Goal: Information Seeking & Learning: Learn about a topic

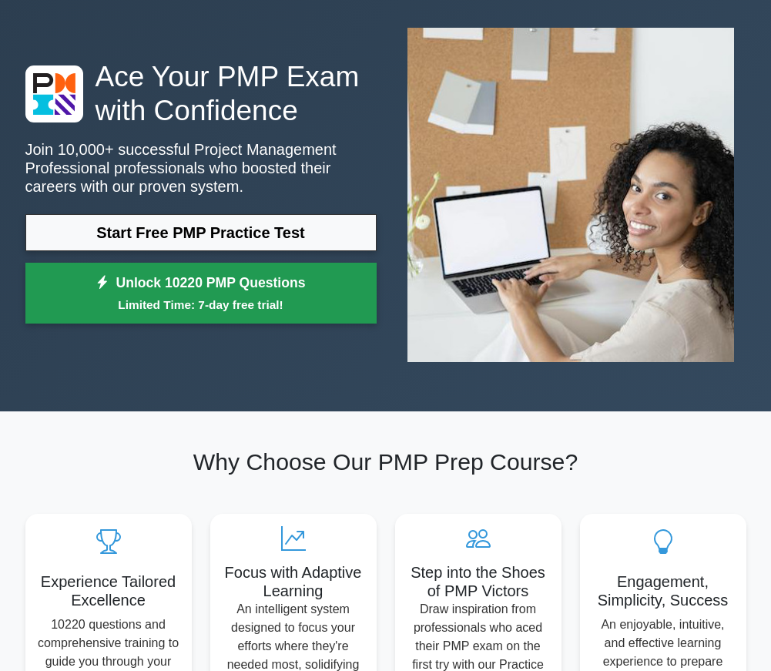
scroll to position [76, 0]
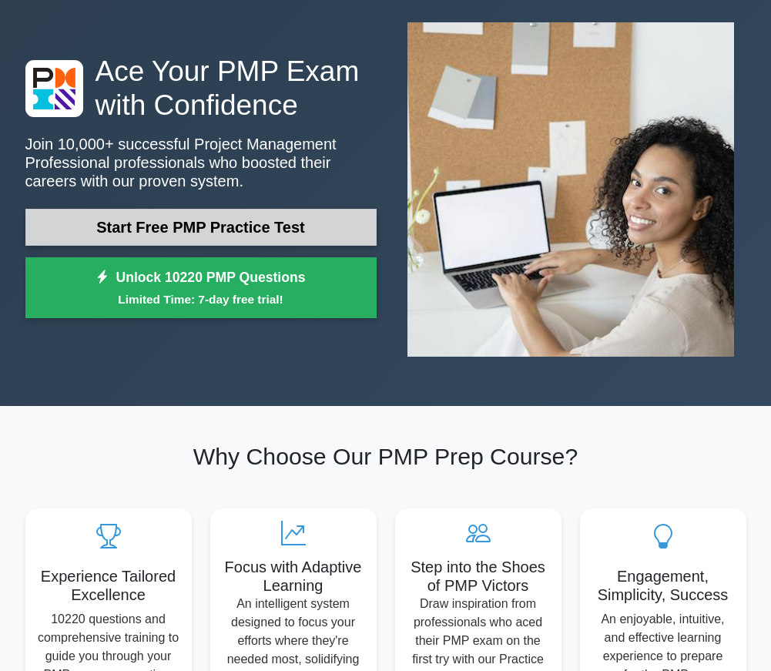
click at [254, 222] on link "Start Free PMP Practice Test" at bounding box center [200, 227] width 351 height 37
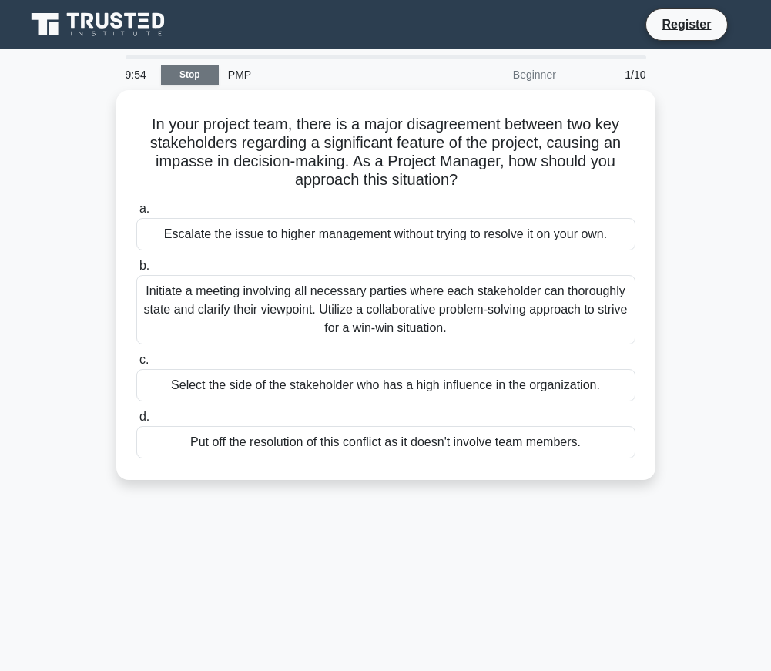
click at [205, 74] on link "Stop" at bounding box center [190, 74] width 58 height 19
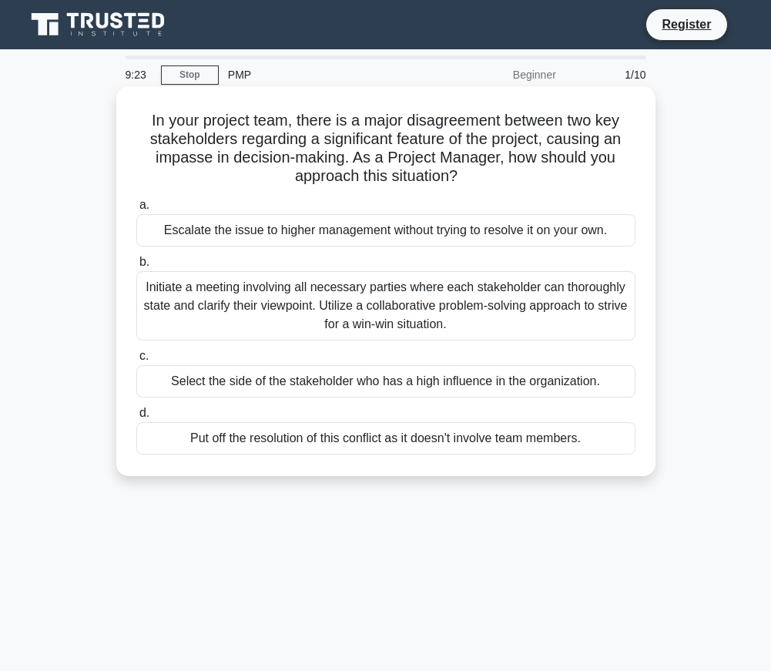
click at [317, 306] on div "Initiate a meeting involving all necessary parties where each stakeholder can t…" at bounding box center [385, 305] width 499 height 69
click at [136, 267] on input "b. Initiate a meeting involving all necessary parties where each stakeholder ca…" at bounding box center [136, 262] width 0 height 10
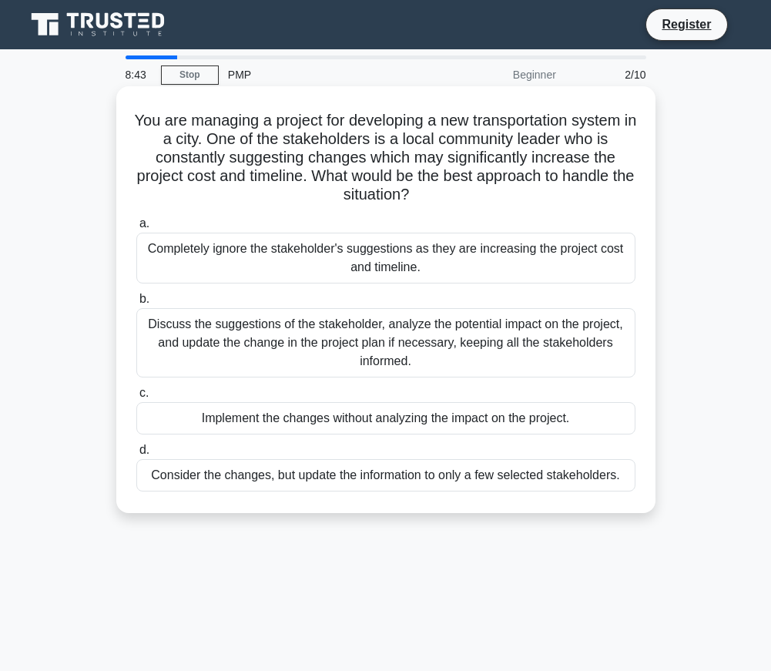
click at [475, 331] on div "Discuss the suggestions of the stakeholder, analyze the potential impact on the…" at bounding box center [385, 342] width 499 height 69
click at [136, 304] on input "b. Discuss the suggestions of the stakeholder, analyze the potential impact on …" at bounding box center [136, 299] width 0 height 10
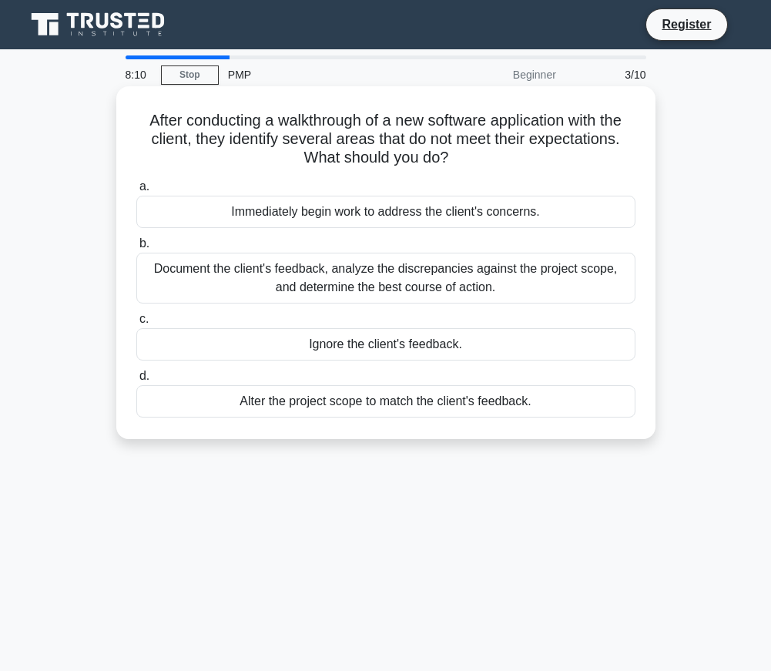
click at [502, 275] on div "Document the client's feedback, analyze the discrepancies against the project s…" at bounding box center [385, 278] width 499 height 51
click at [136, 249] on input "b. Document the client's feedback, analyze the discrepancies against the projec…" at bounding box center [136, 244] width 0 height 10
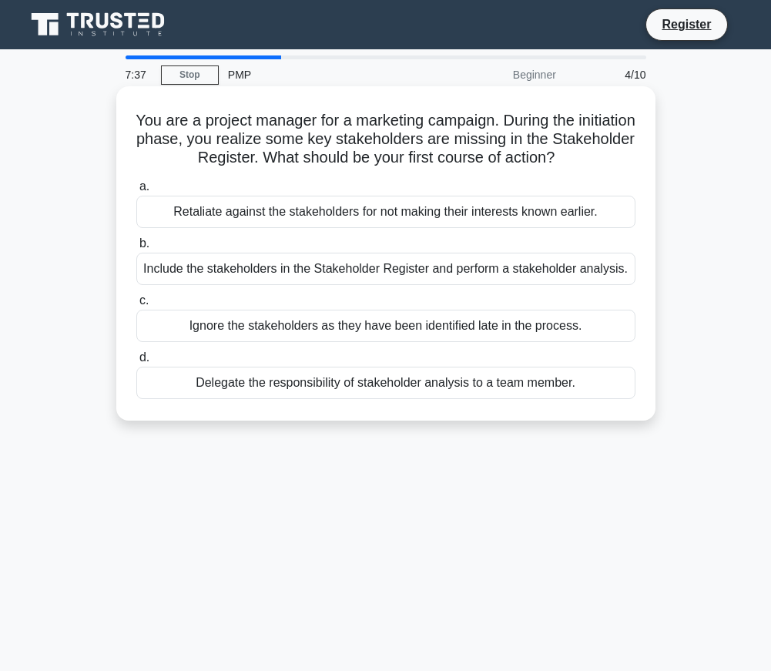
click at [361, 272] on div "Include the stakeholders in the Stakeholder Register and perform a stakeholder …" at bounding box center [385, 269] width 499 height 32
click at [136, 249] on input "b. Include the stakeholders in the Stakeholder Register and perform a stakehold…" at bounding box center [136, 244] width 0 height 10
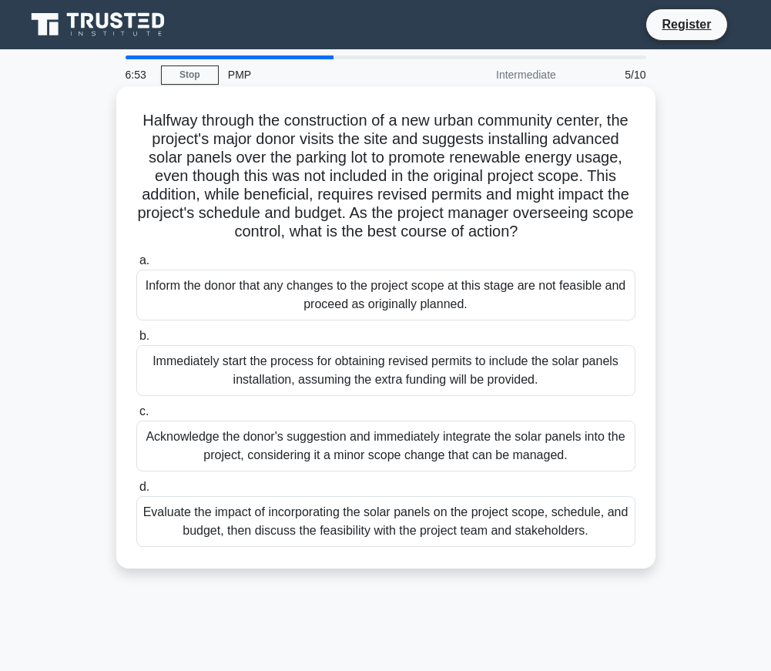
click at [409, 529] on div "Evaluate the impact of incorporating the solar panels on the project scope, sch…" at bounding box center [385, 521] width 499 height 51
click at [136, 492] on input "d. Evaluate the impact of incorporating the solar panels on the project scope, …" at bounding box center [136, 487] width 0 height 10
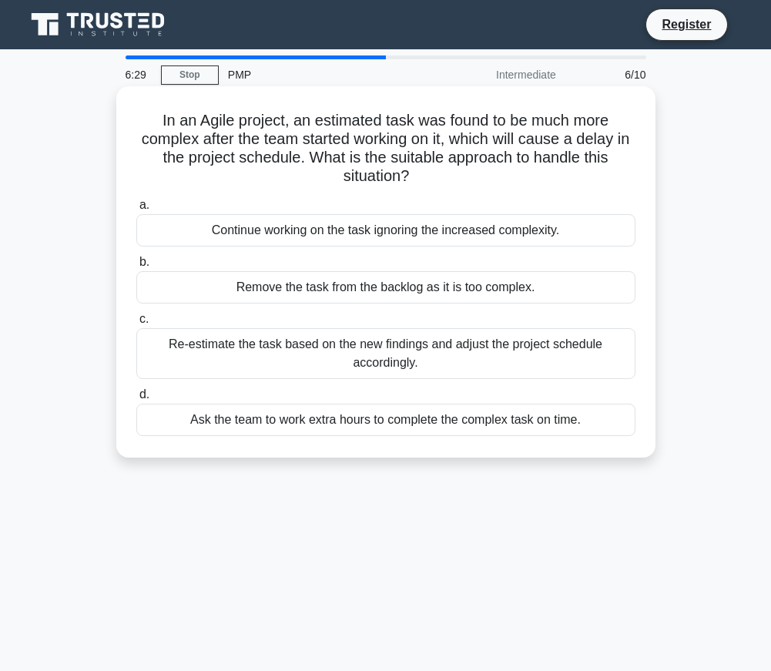
click at [460, 349] on div "Re-estimate the task based on the new findings and adjust the project schedule …" at bounding box center [385, 353] width 499 height 51
click at [136, 324] on input "c. Re-estimate the task based on the new findings and adjust the project schedu…" at bounding box center [136, 319] width 0 height 10
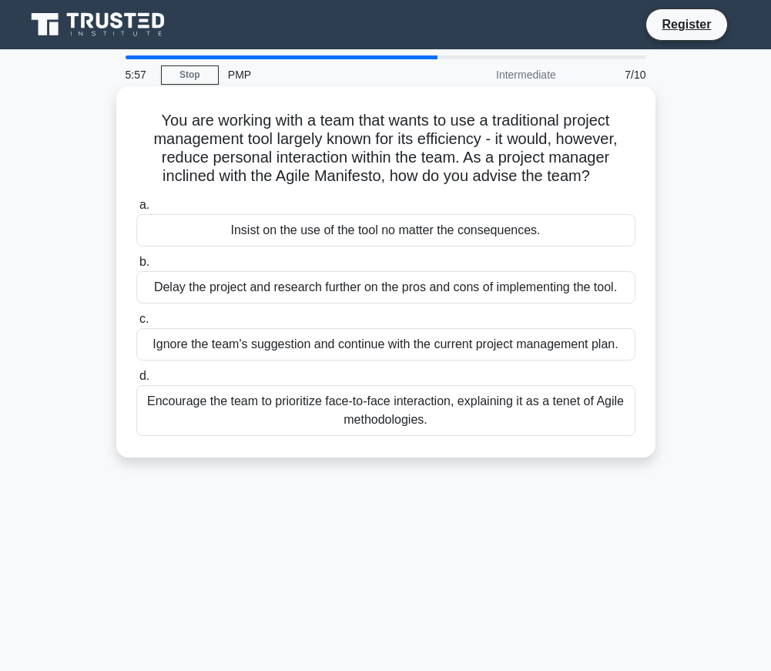
click at [455, 403] on div "Encourage the team to prioritize face-to-face interaction, explaining it as a t…" at bounding box center [385, 410] width 499 height 51
click at [136, 381] on input "d. Encourage the team to prioritize face-to-face interaction, explaining it as …" at bounding box center [136, 376] width 0 height 10
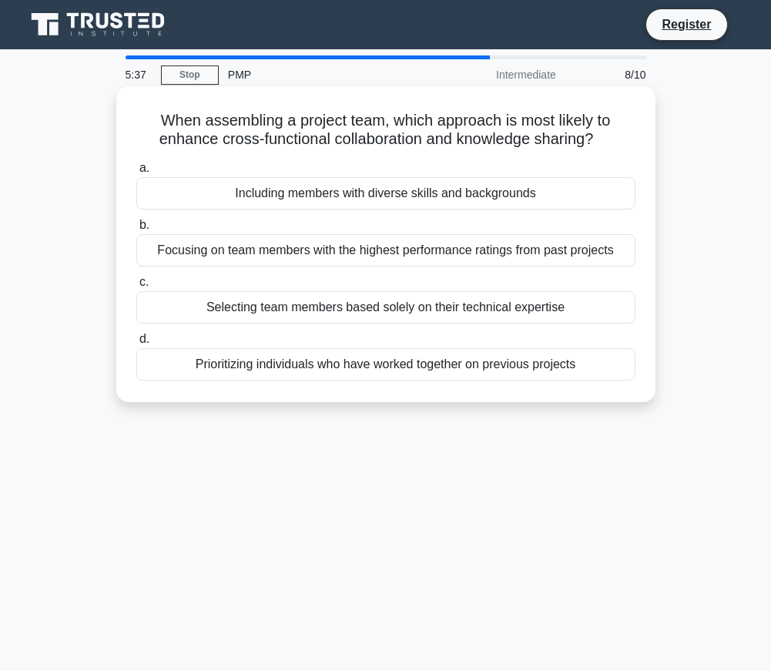
click at [499, 185] on div "Including members with diverse skills and backgrounds" at bounding box center [385, 193] width 499 height 32
click at [136, 173] on input "a. Including members with diverse skills and backgrounds" at bounding box center [136, 168] width 0 height 10
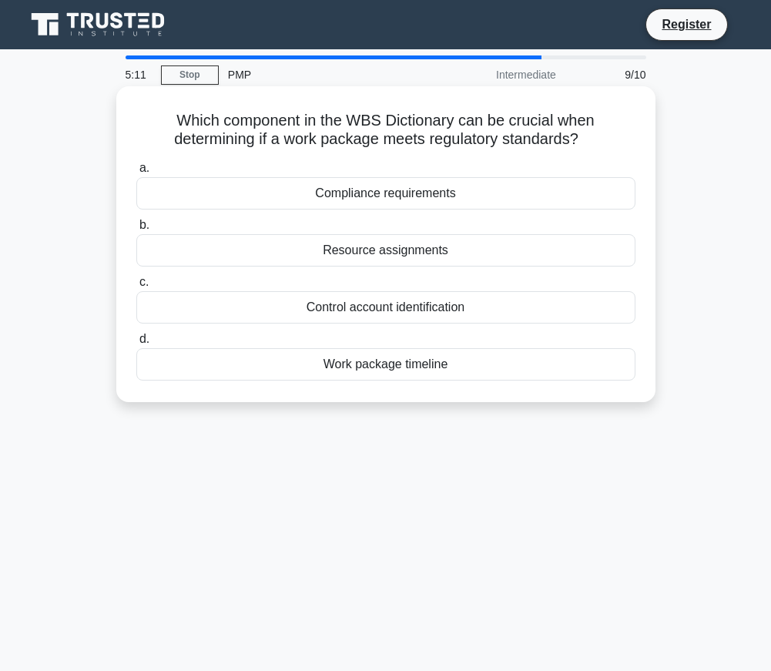
click at [480, 194] on div "Compliance requirements" at bounding box center [385, 193] width 499 height 32
click at [136, 173] on input "a. Compliance requirements" at bounding box center [136, 168] width 0 height 10
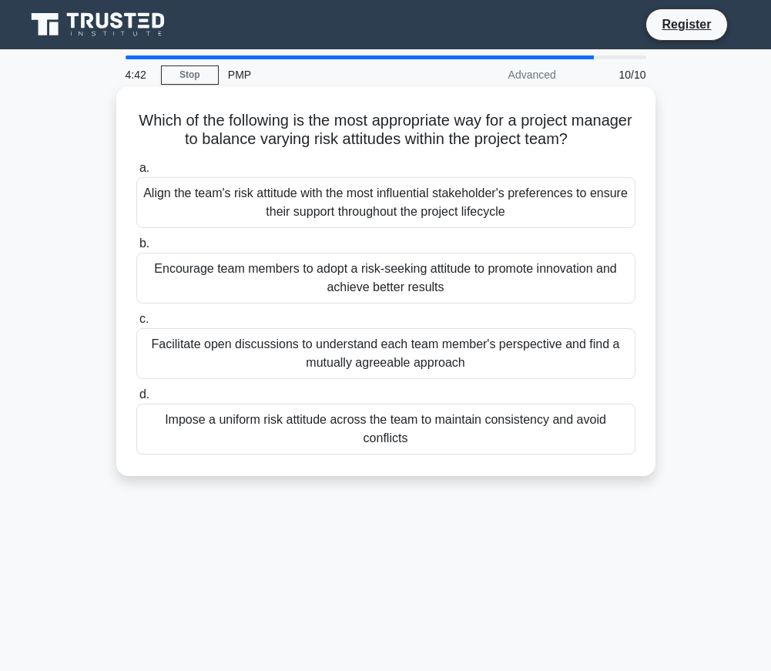
click at [438, 351] on div "Facilitate open discussions to understand each team member's perspective and fi…" at bounding box center [385, 353] width 499 height 51
click at [136, 324] on input "c. Facilitate open discussions to understand each team member's perspective and…" at bounding box center [136, 319] width 0 height 10
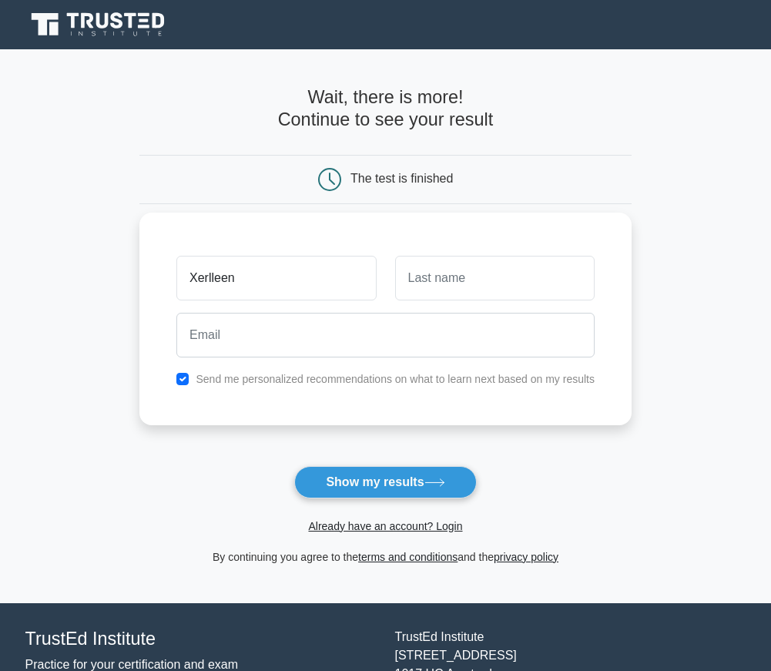
type input "Xerlleen"
type input "Kwamboka"
click at [374, 361] on div at bounding box center [385, 335] width 437 height 57
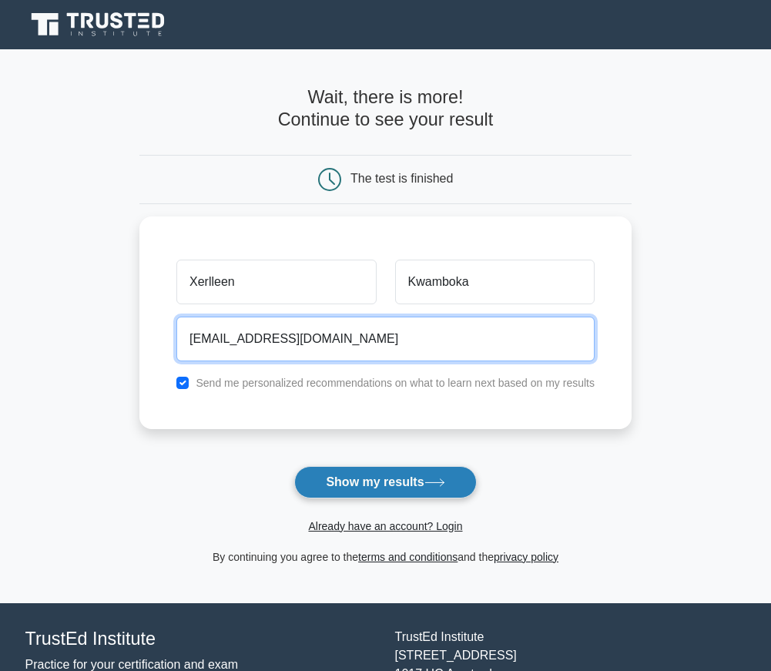
type input "xerlly.rk@gmail.com"
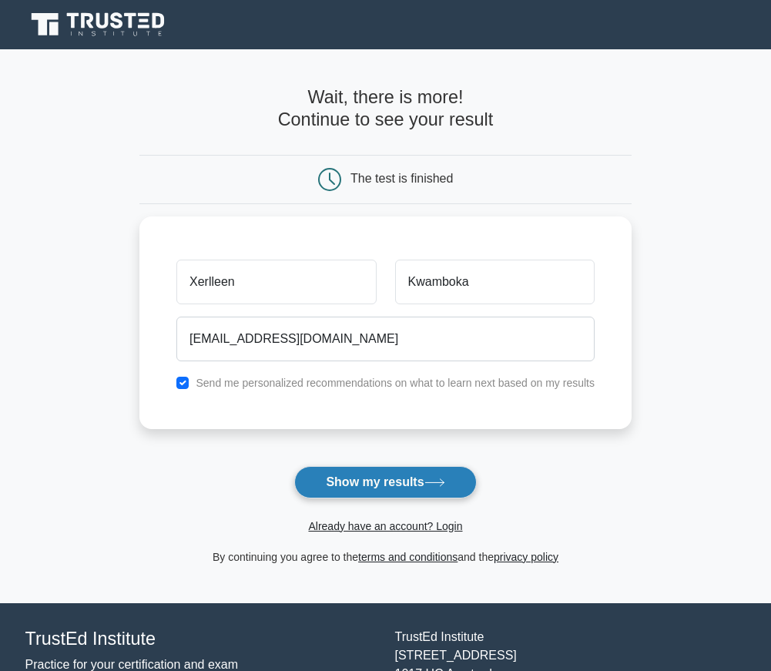
click at [381, 469] on button "Show my results" at bounding box center [385, 482] width 182 height 32
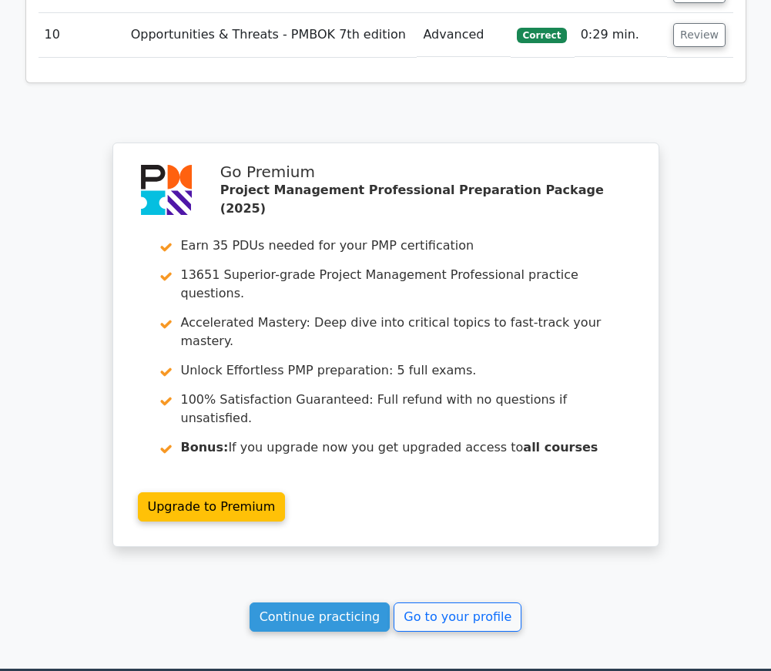
scroll to position [2554, 0]
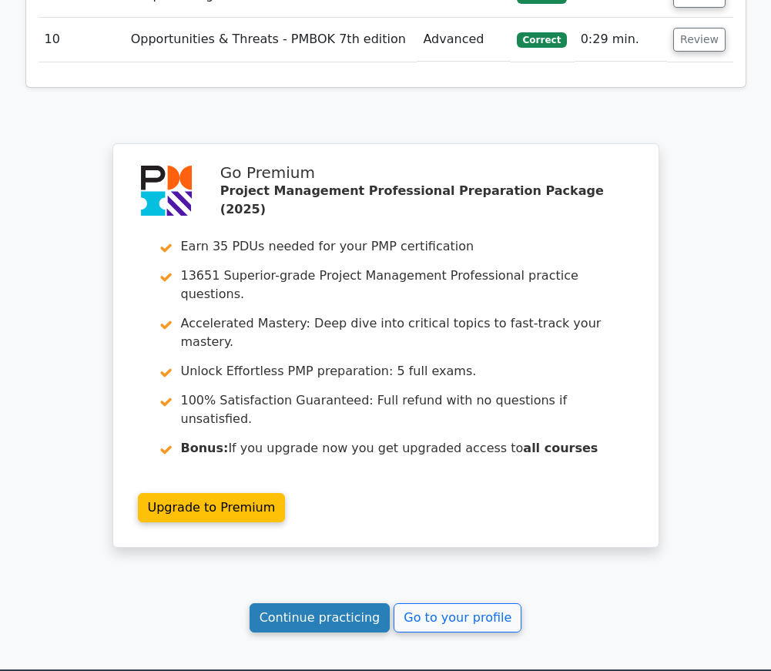
click at [364, 603] on link "Continue practicing" at bounding box center [320, 617] width 141 height 29
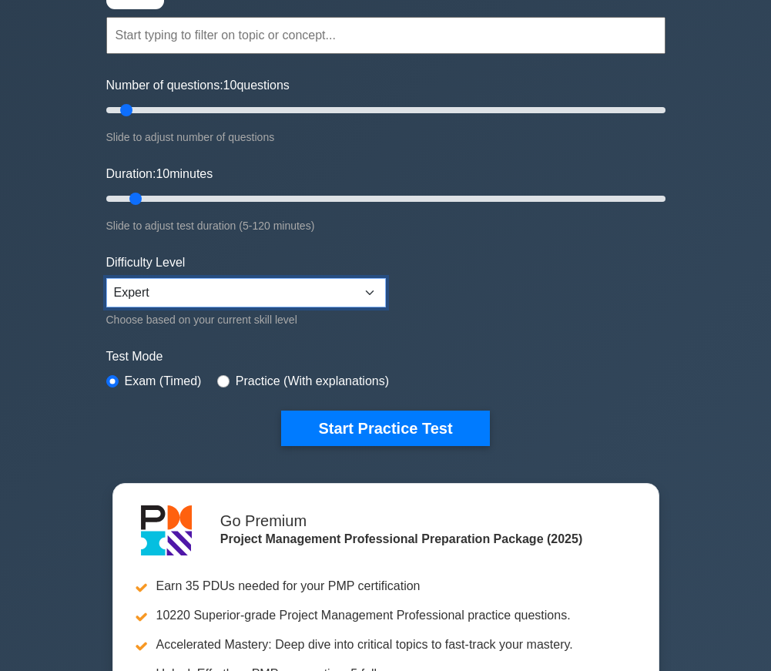
scroll to position [155, 0]
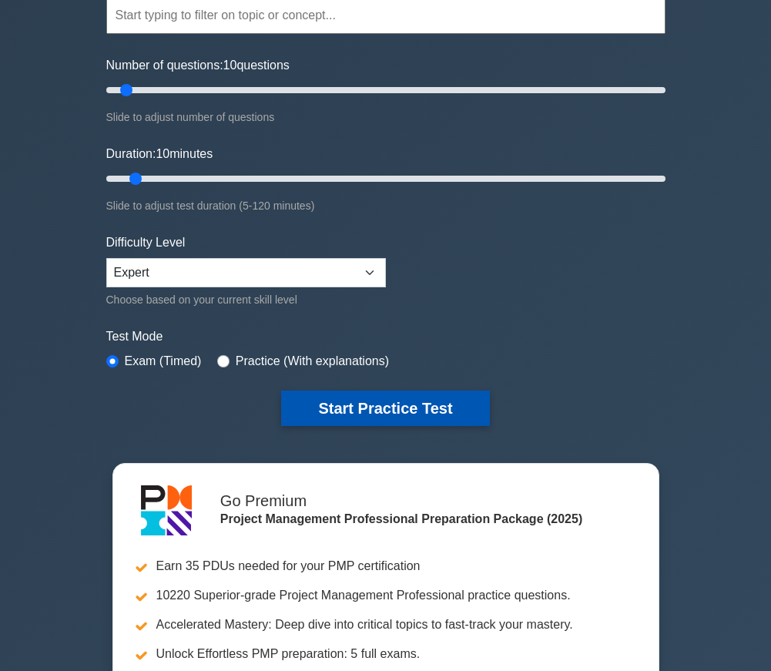
click at [388, 403] on button "Start Practice Test" at bounding box center [385, 408] width 208 height 35
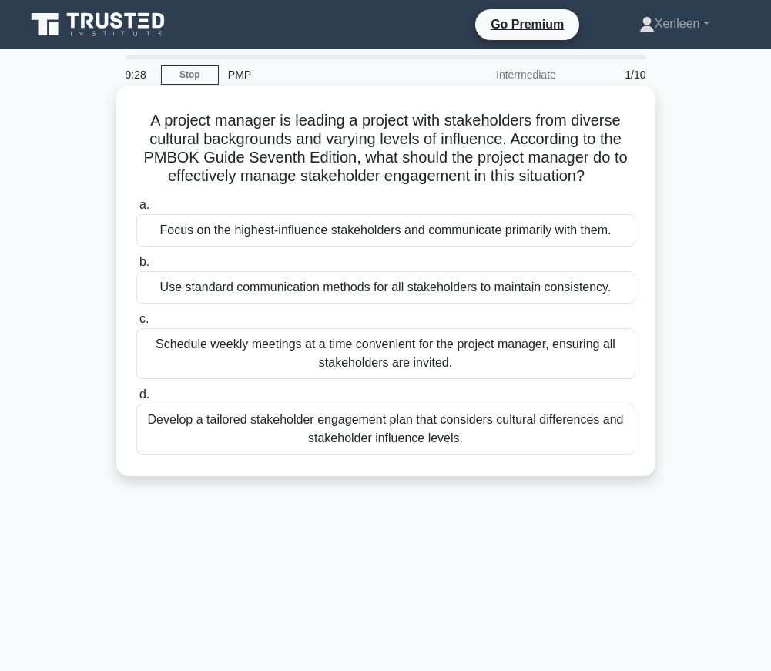
click at [479, 429] on div "Develop a tailored stakeholder engagement plan that considers cultural differen…" at bounding box center [385, 429] width 499 height 51
click at [136, 400] on input "d. Develop a tailored stakeholder engagement plan that considers cultural diffe…" at bounding box center [136, 395] width 0 height 10
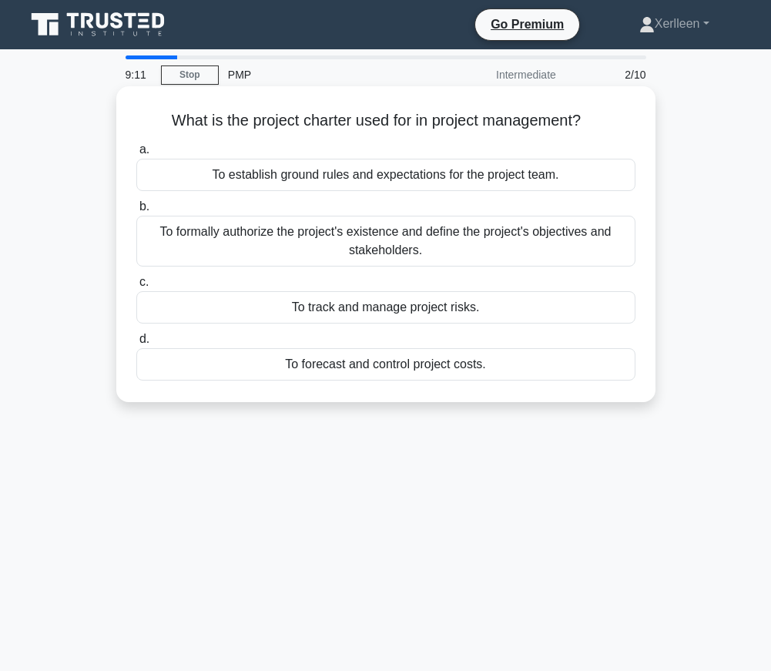
click at [488, 175] on div "To establish ground rules and expectations for the project team." at bounding box center [385, 175] width 499 height 32
click at [136, 155] on input "a. To establish ground rules and expectations for the project team." at bounding box center [136, 150] width 0 height 10
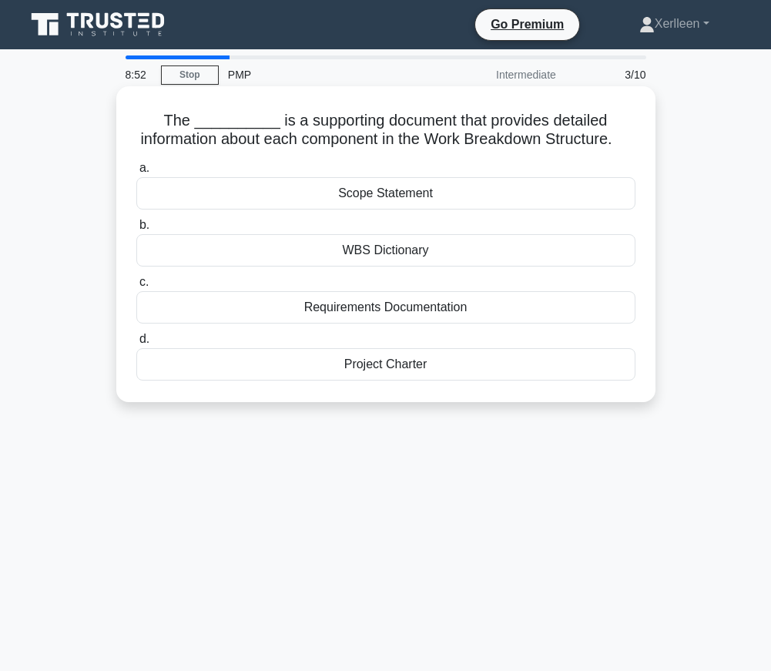
click at [421, 367] on div "Project Charter" at bounding box center [385, 364] width 499 height 32
click at [136, 344] on input "d. Project Charter" at bounding box center [136, 339] width 0 height 10
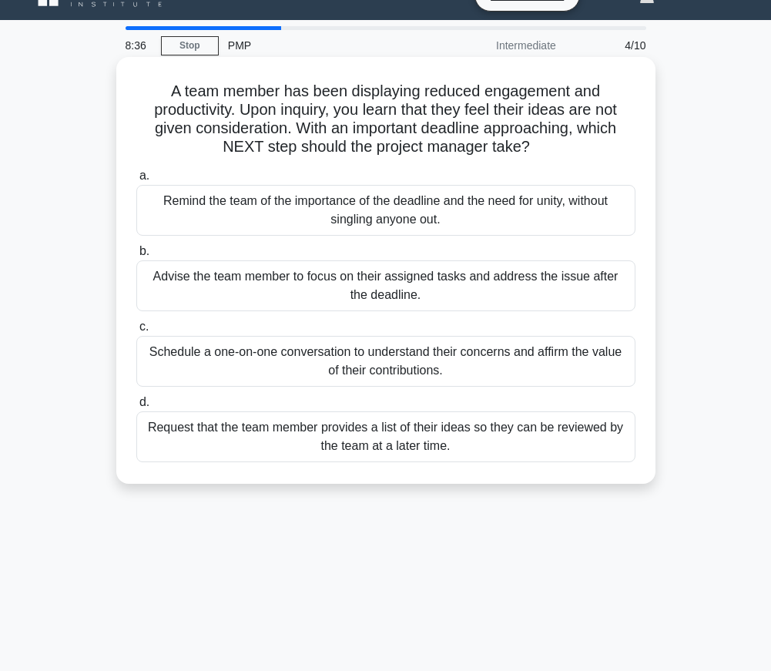
scroll to position [31, 0]
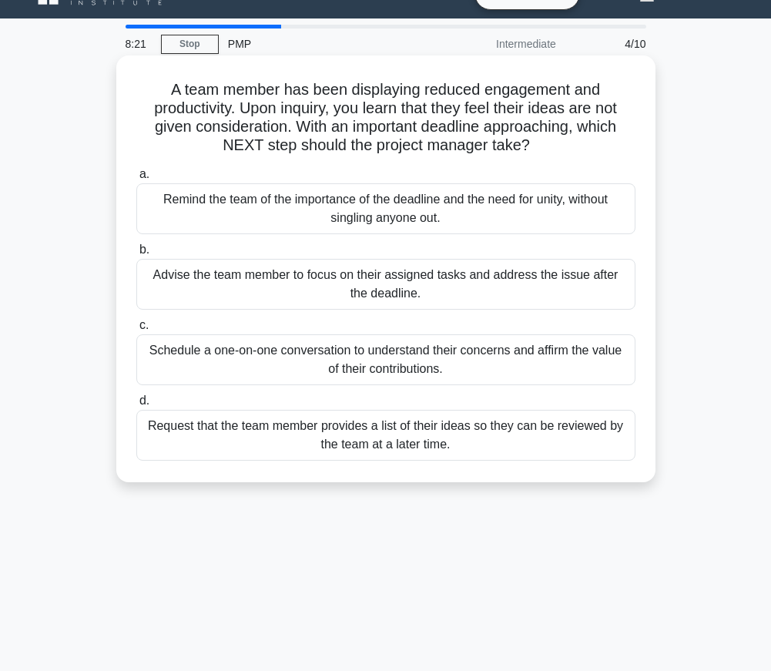
click at [446, 360] on div "Schedule a one-on-one conversation to understand their concerns and affirm the …" at bounding box center [385, 359] width 499 height 51
click at [136, 331] on input "c. Schedule a one-on-one conversation to understand their concerns and affirm t…" at bounding box center [136, 326] width 0 height 10
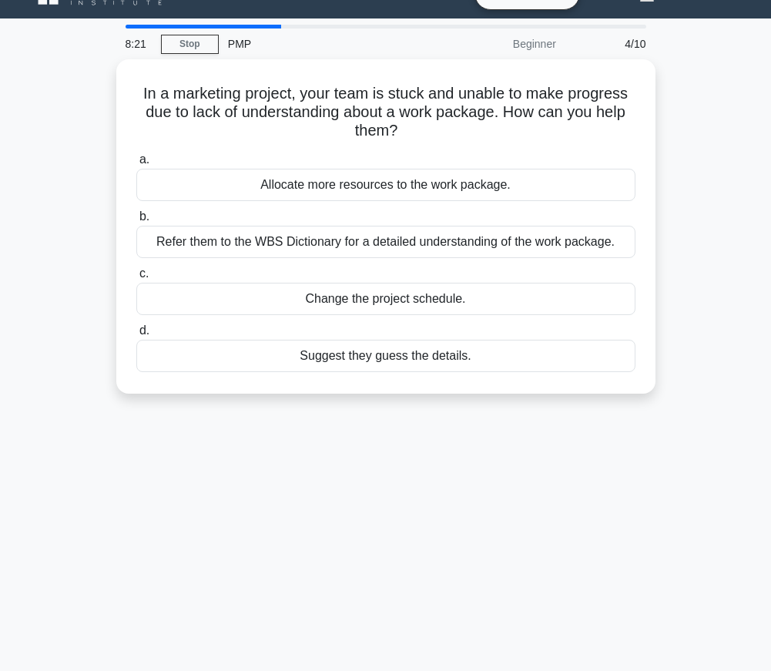
scroll to position [0, 0]
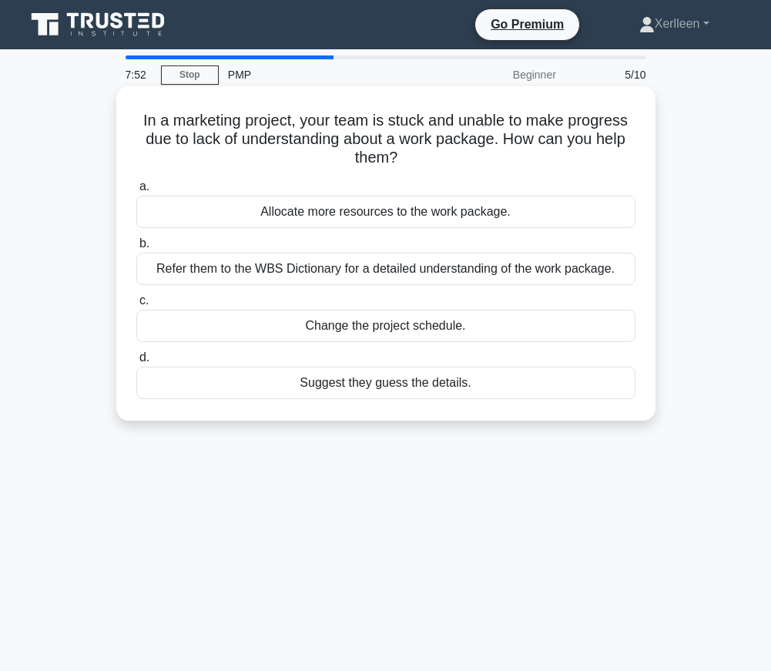
click at [469, 274] on div "Refer them to the WBS Dictionary for a detailed understanding of the work packa…" at bounding box center [385, 269] width 499 height 32
click at [136, 249] on input "b. Refer them to the WBS Dictionary for a detailed understanding of the work pa…" at bounding box center [136, 244] width 0 height 10
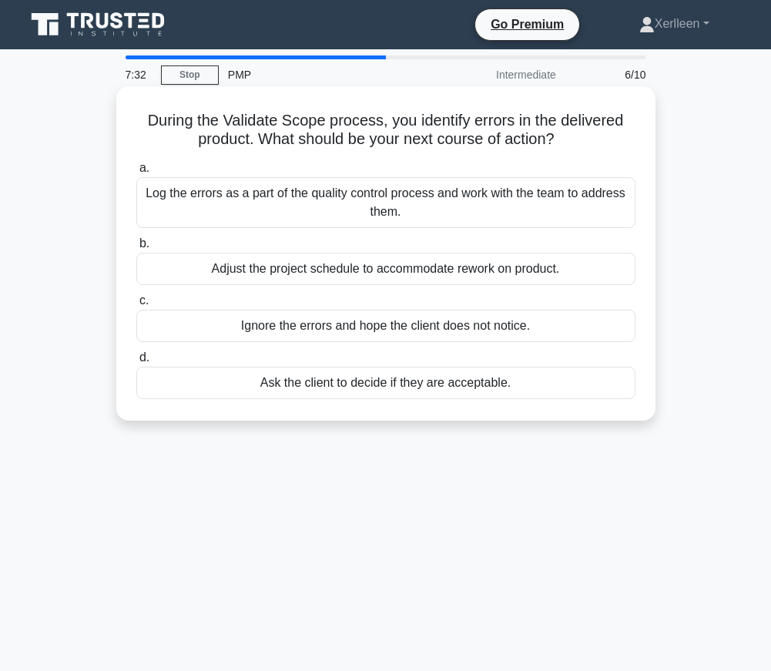
click at [452, 210] on div "Log the errors as a part of the quality control process and work with the team …" at bounding box center [385, 202] width 499 height 51
click at [136, 173] on input "a. Log the errors as a part of the quality control process and work with the te…" at bounding box center [136, 168] width 0 height 10
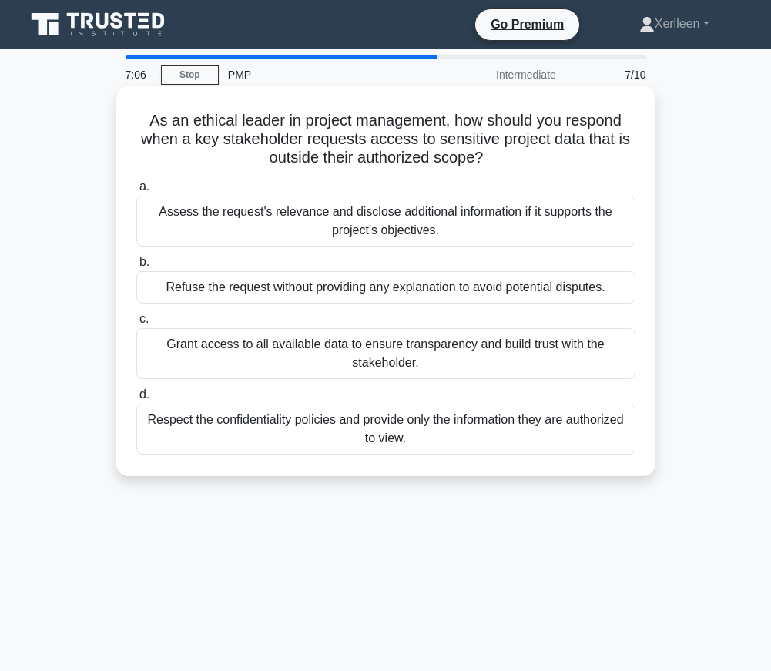
click at [405, 432] on div "Respect the confidentiality policies and provide only the information they are …" at bounding box center [385, 429] width 499 height 51
click at [136, 400] on input "d. Respect the confidentiality policies and provide only the information they a…" at bounding box center [136, 395] width 0 height 10
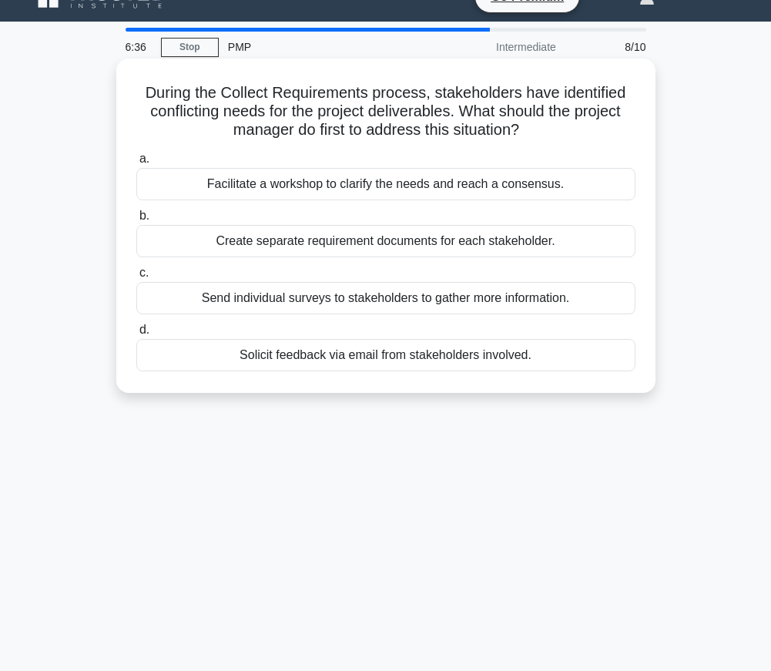
scroll to position [32, 0]
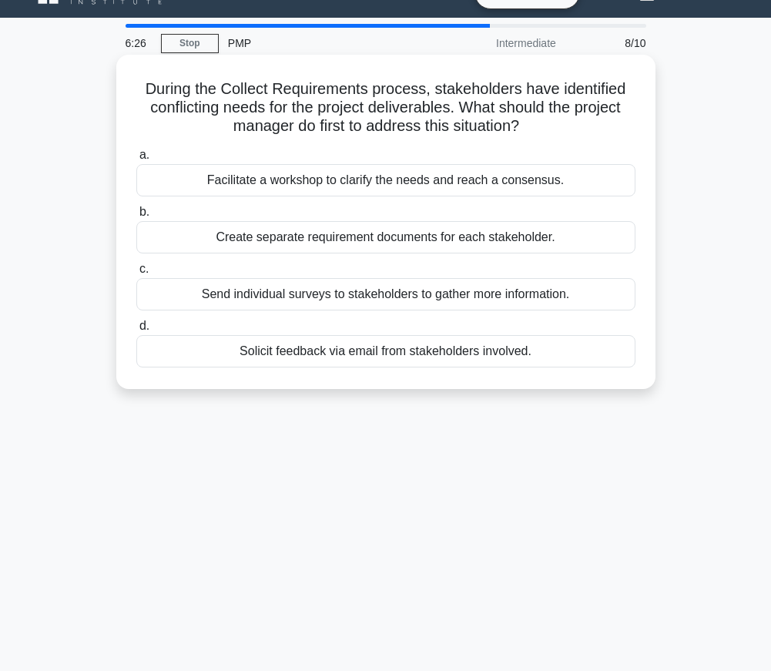
click at [428, 357] on div "Solicit feedback via email from stakeholders involved." at bounding box center [385, 351] width 499 height 32
click at [136, 331] on input "d. Solicit feedback via email from stakeholders involved." at bounding box center [136, 326] width 0 height 10
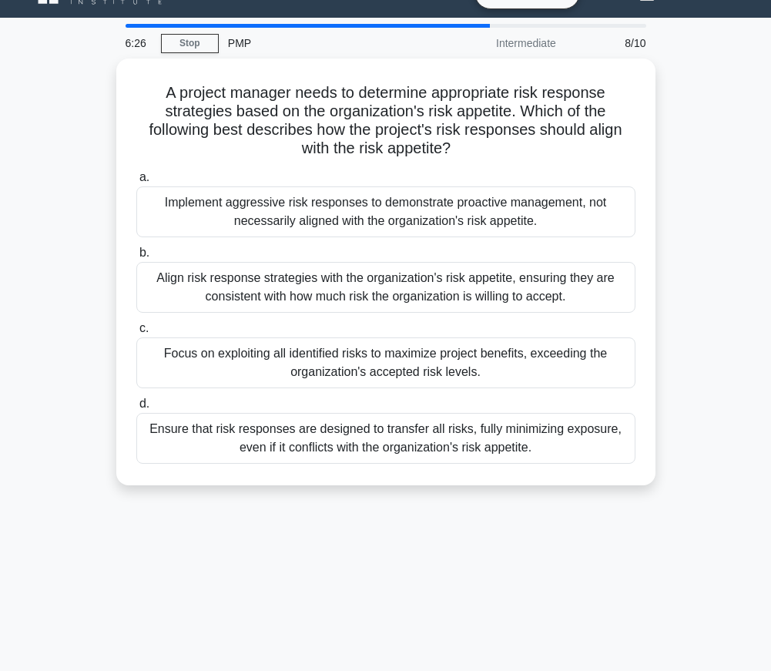
scroll to position [0, 0]
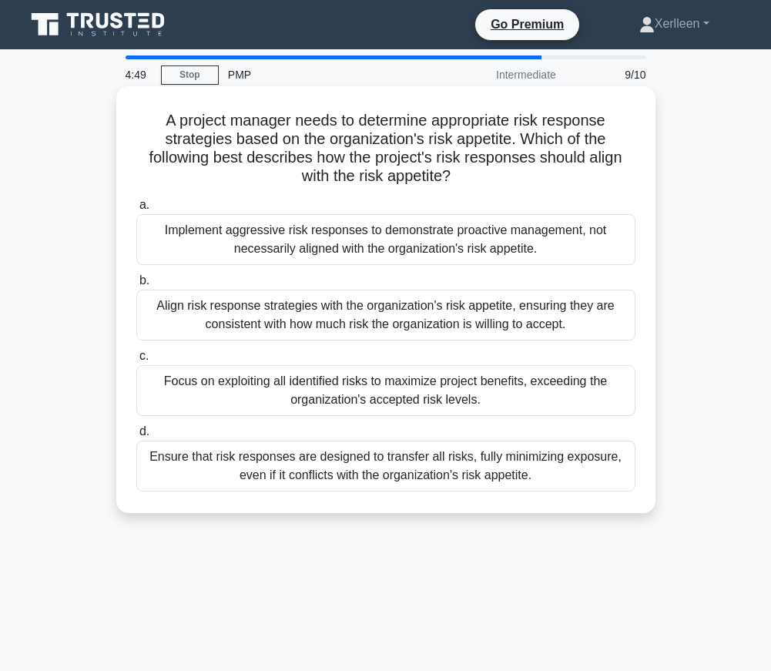
click at [416, 320] on div "Align risk response strategies with the organization's risk appetite, ensuring …" at bounding box center [385, 315] width 499 height 51
click at [136, 286] on input "b. Align risk response strategies with the organization's risk appetite, ensuri…" at bounding box center [136, 281] width 0 height 10
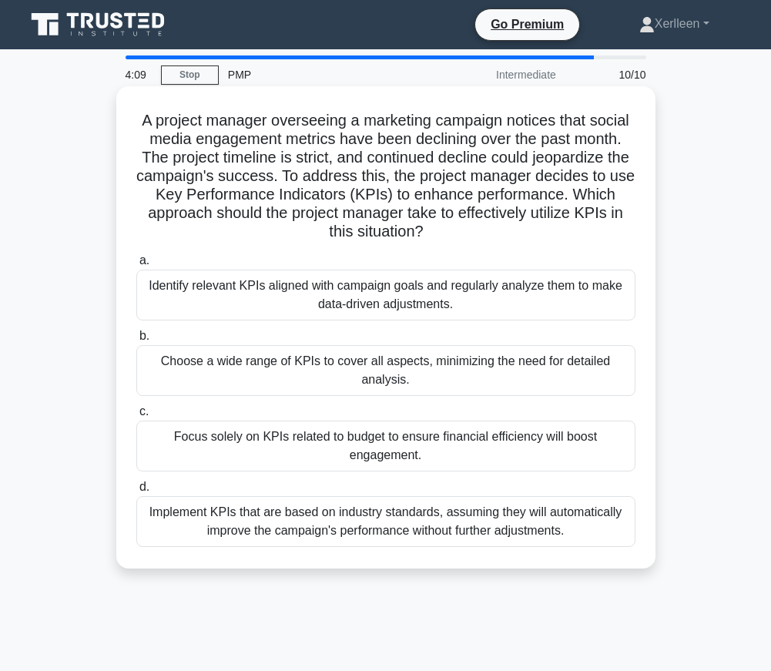
click at [418, 307] on div "Identify relevant KPIs aligned with campaign goals and regularly analyze them t…" at bounding box center [385, 295] width 499 height 51
click at [136, 266] on input "a. Identify relevant KPIs aligned with campaign goals and regularly analyze the…" at bounding box center [136, 261] width 0 height 10
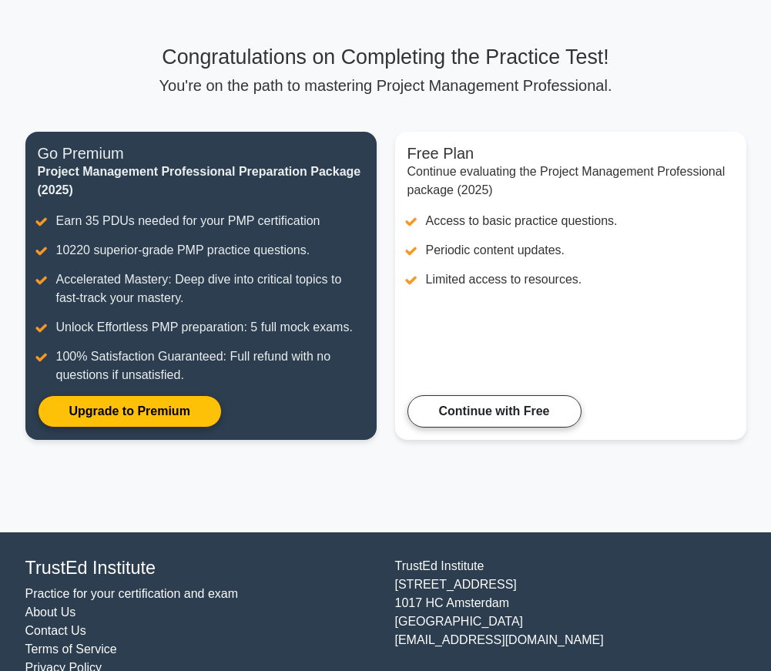
scroll to position [61, 0]
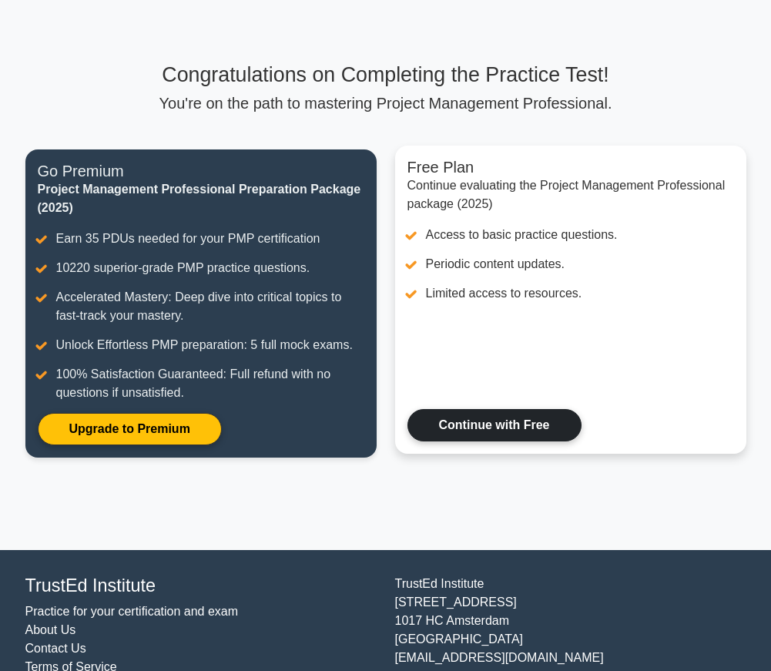
click at [458, 409] on link "Continue with Free" at bounding box center [495, 425] width 174 height 32
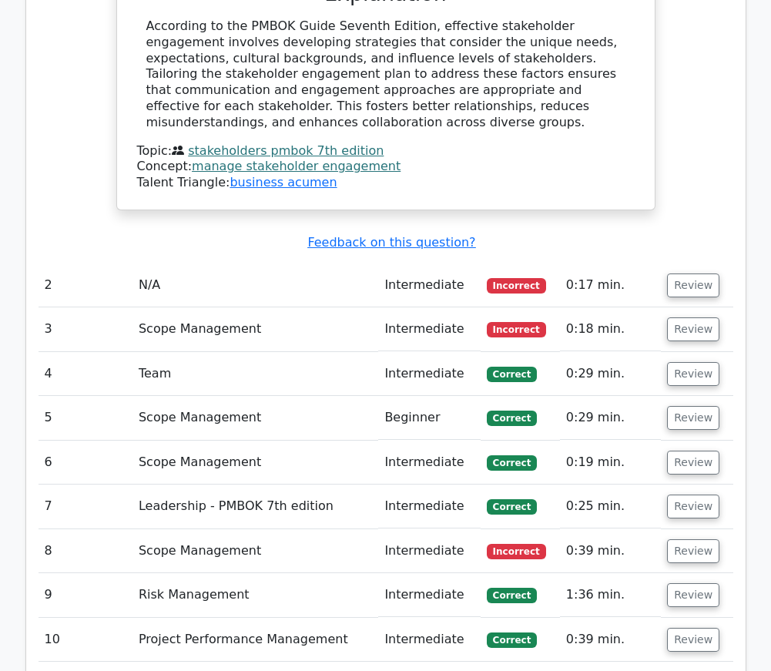
scroll to position [1761, 0]
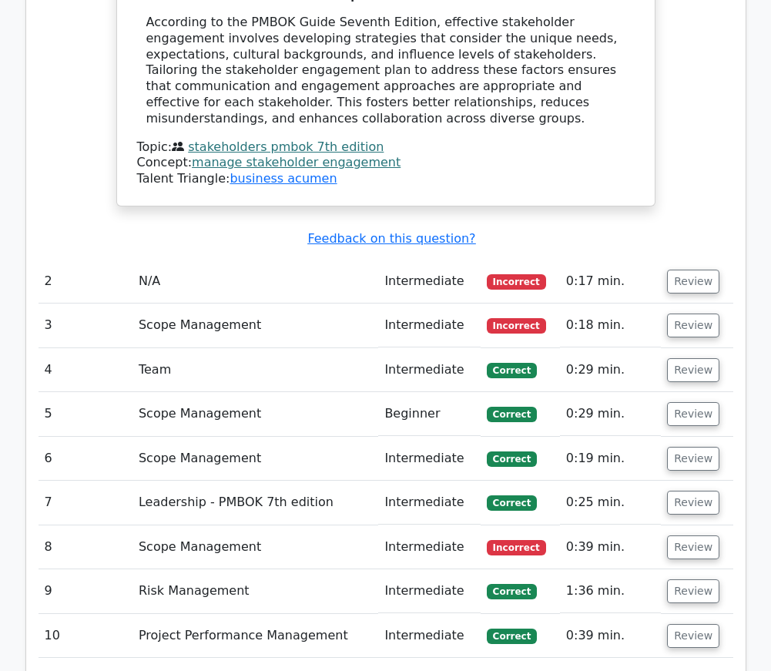
click at [444, 526] on td "Intermediate" at bounding box center [429, 548] width 102 height 44
click at [672, 536] on button "Review" at bounding box center [693, 548] width 52 height 24
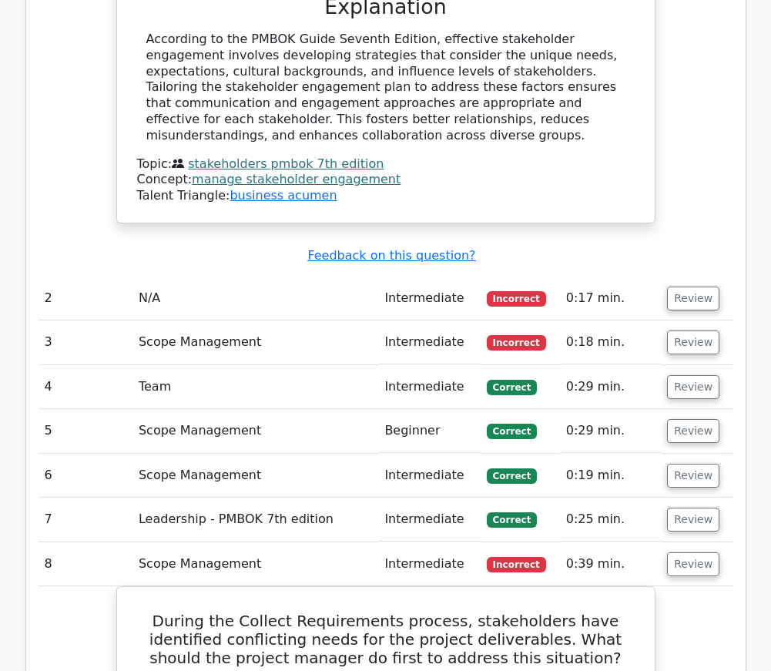
scroll to position [1728, 0]
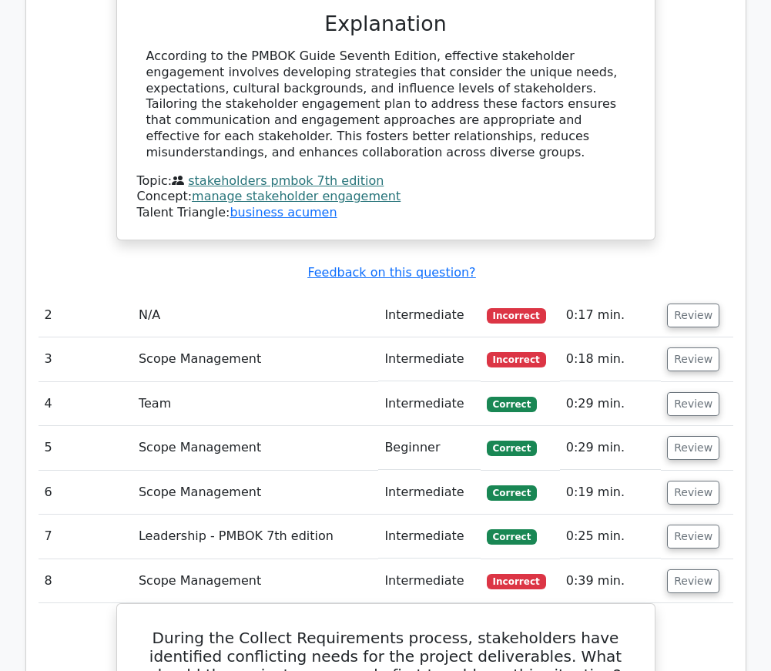
click at [591, 294] on td "0:17 min." at bounding box center [610, 316] width 101 height 44
click at [681, 304] on button "Review" at bounding box center [693, 316] width 52 height 24
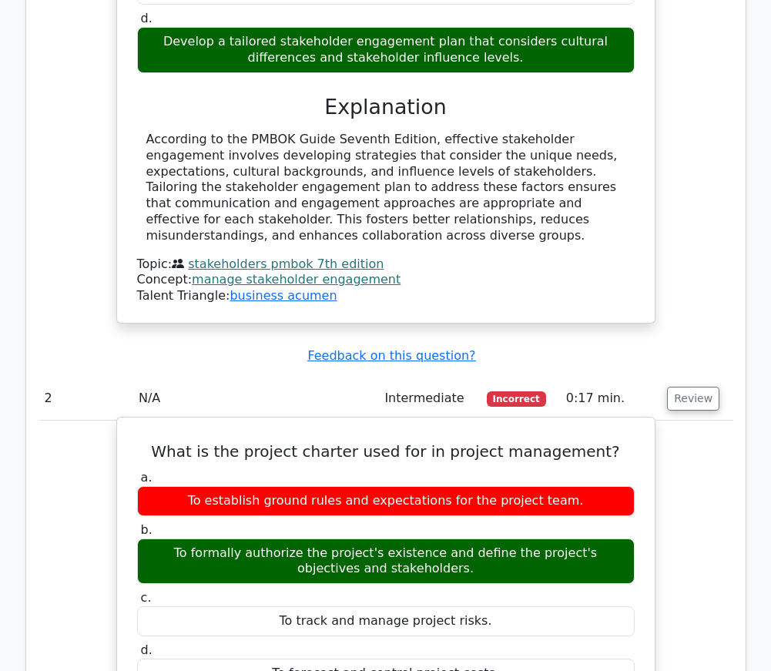
scroll to position [1598, 0]
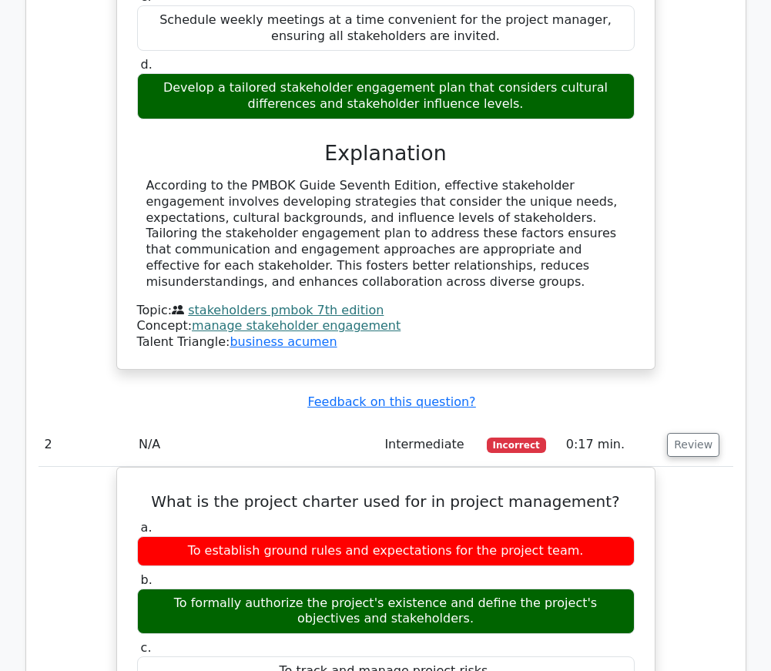
click at [382, 423] on td "Intermediate" at bounding box center [429, 445] width 102 height 44
click at [644, 423] on td "0:17 min." at bounding box center [610, 445] width 101 height 44
click at [677, 433] on button "Review" at bounding box center [693, 445] width 52 height 24
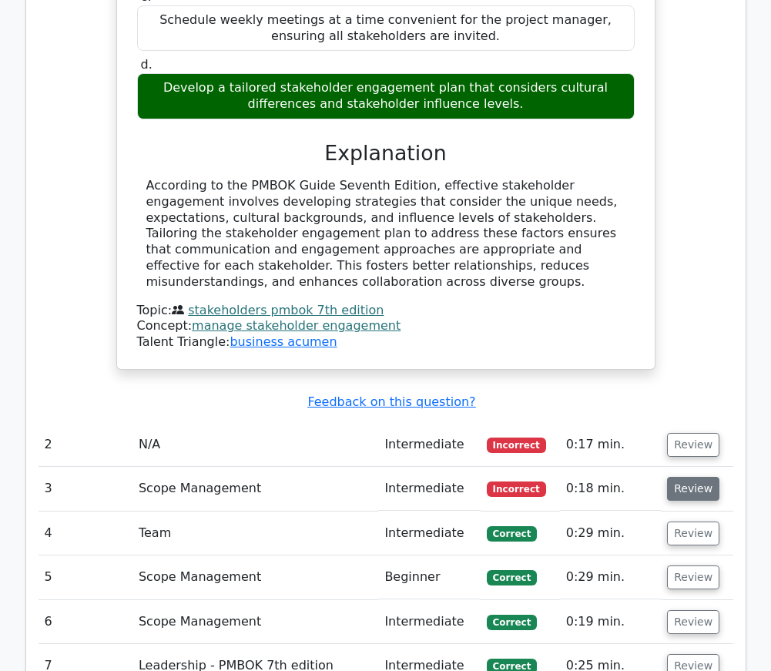
click at [674, 477] on button "Review" at bounding box center [693, 489] width 52 height 24
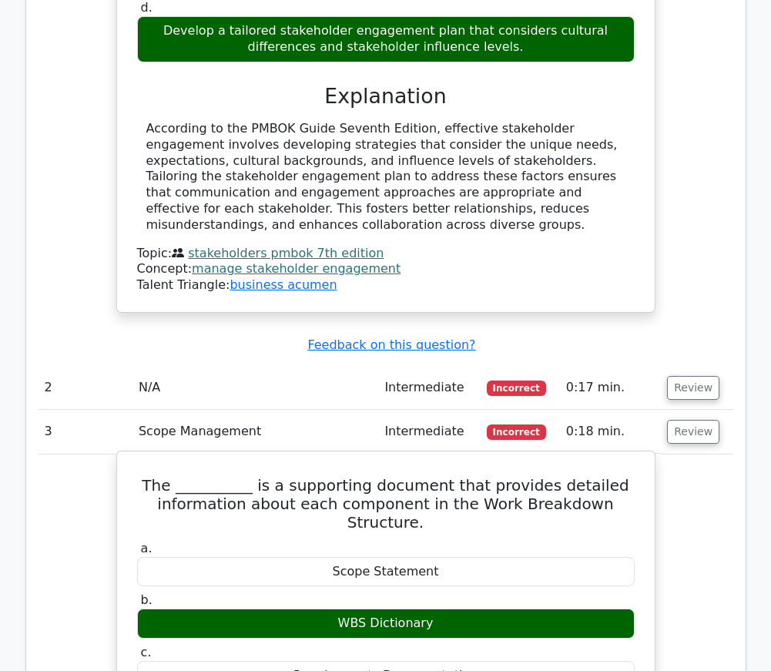
scroll to position [1636, 0]
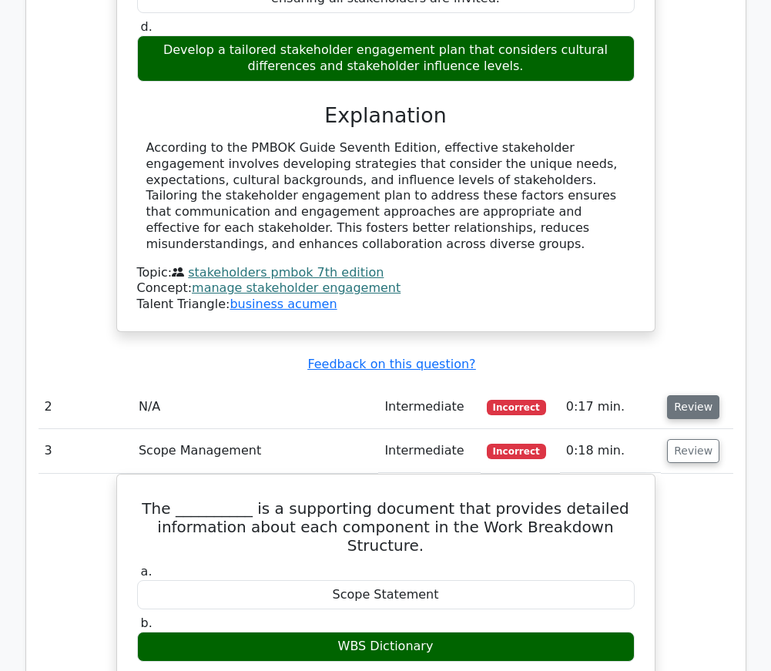
click at [675, 395] on button "Review" at bounding box center [693, 407] width 52 height 24
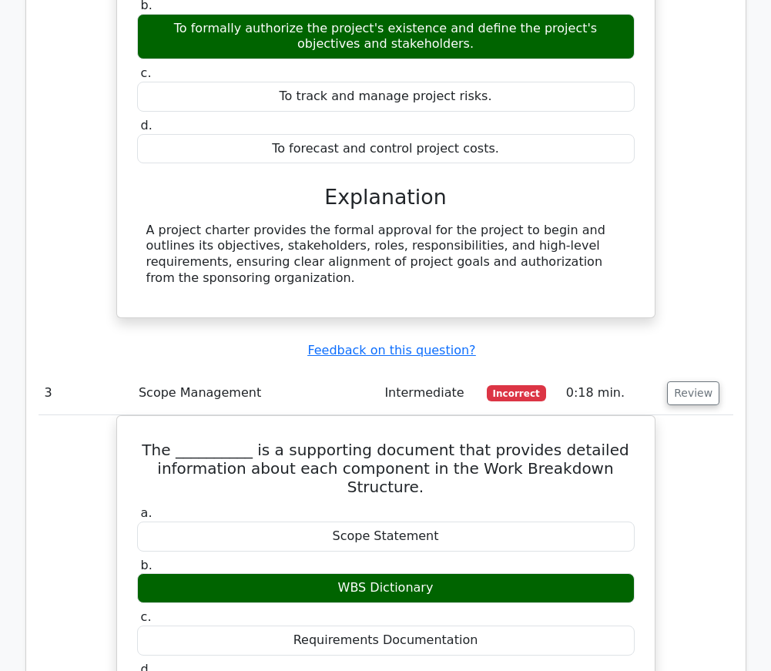
scroll to position [2043, 0]
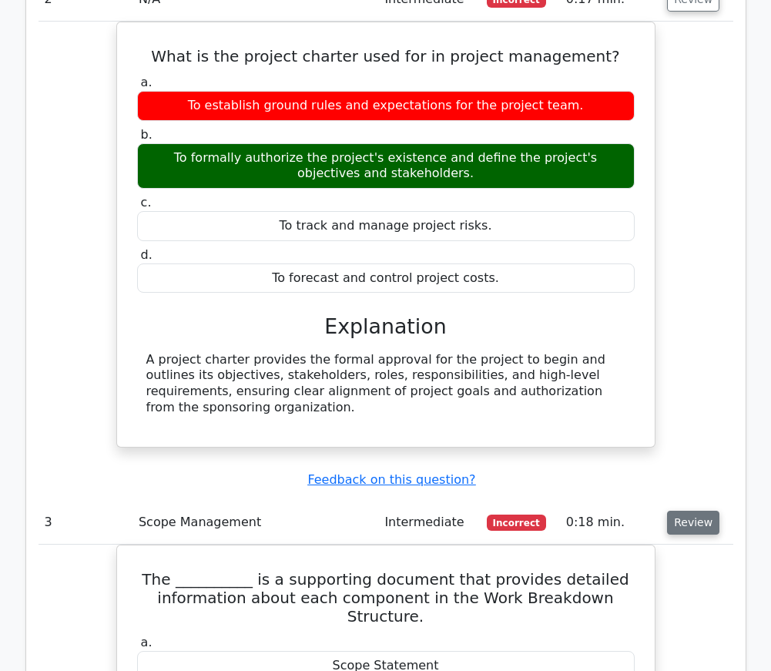
click at [696, 501] on td "Review" at bounding box center [697, 523] width 72 height 44
click at [692, 511] on button "Review" at bounding box center [693, 523] width 52 height 24
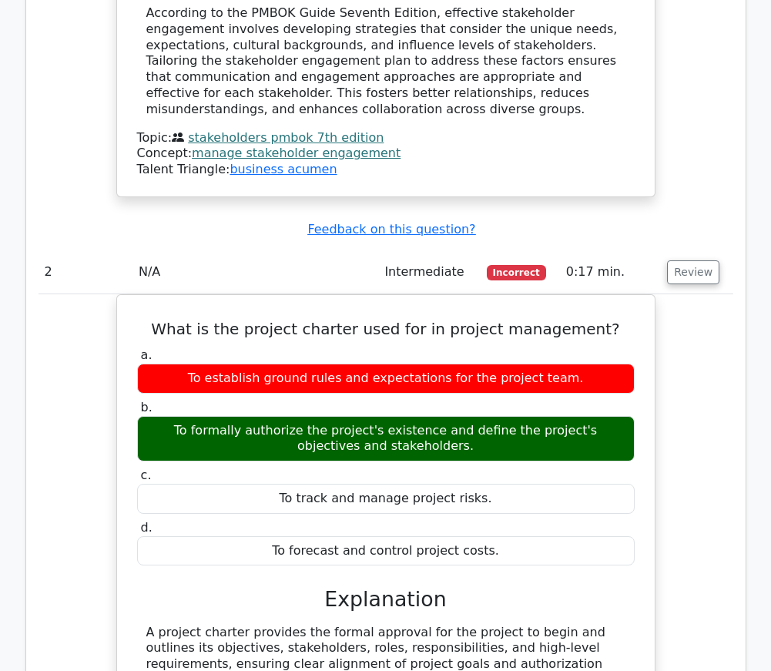
scroll to position [1594, 0]
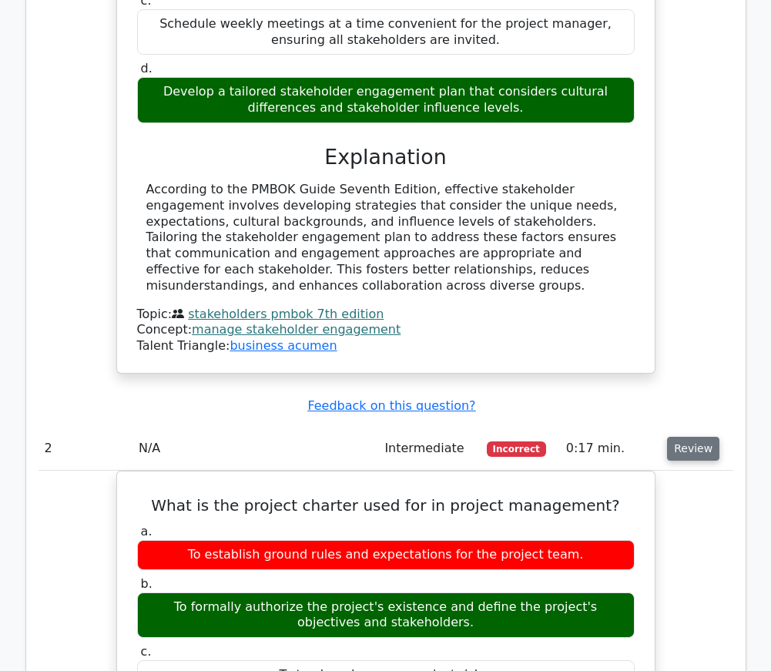
click at [691, 437] on button "Review" at bounding box center [693, 449] width 52 height 24
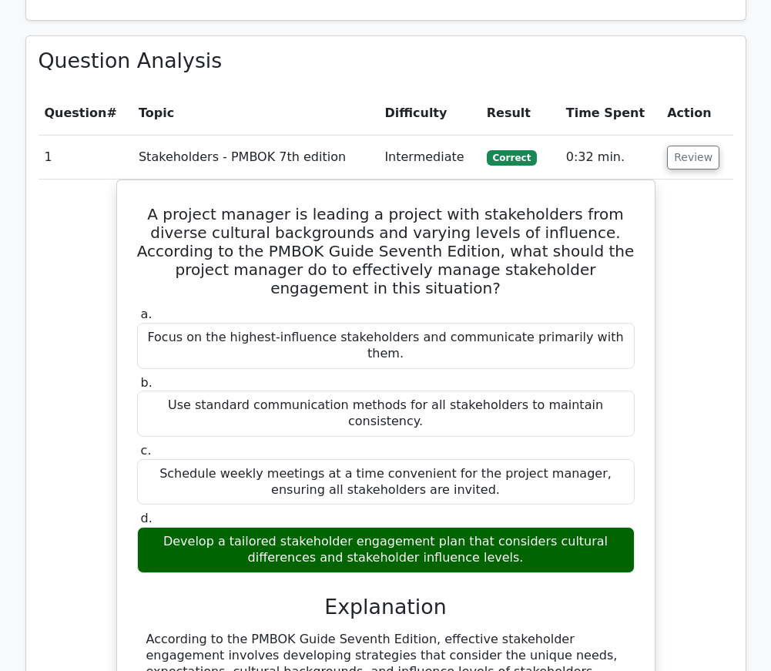
scroll to position [929, 0]
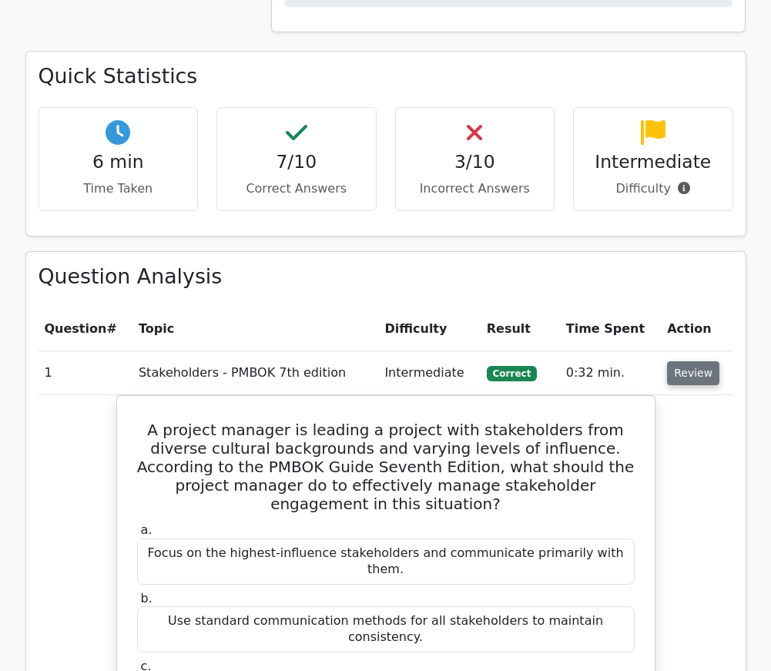
click at [693, 361] on button "Review" at bounding box center [693, 373] width 52 height 24
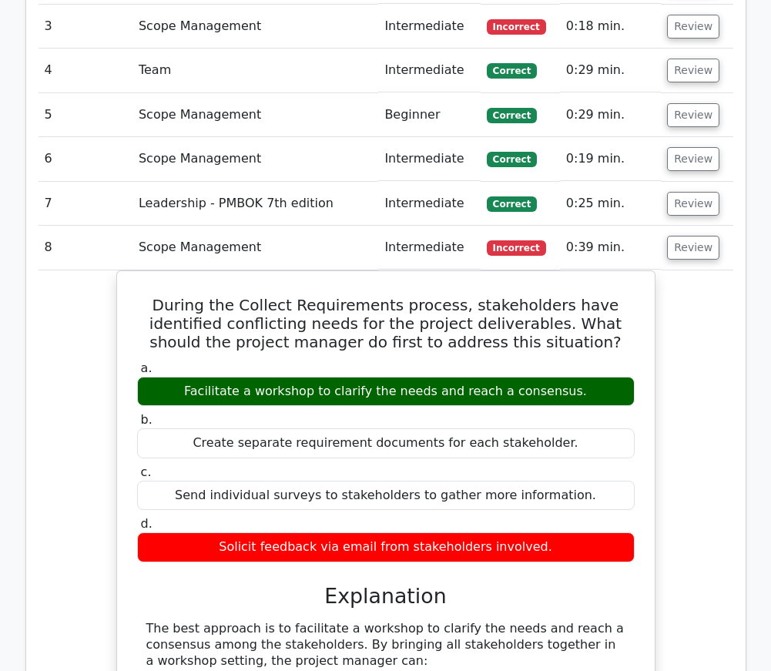
scroll to position [1362, 0]
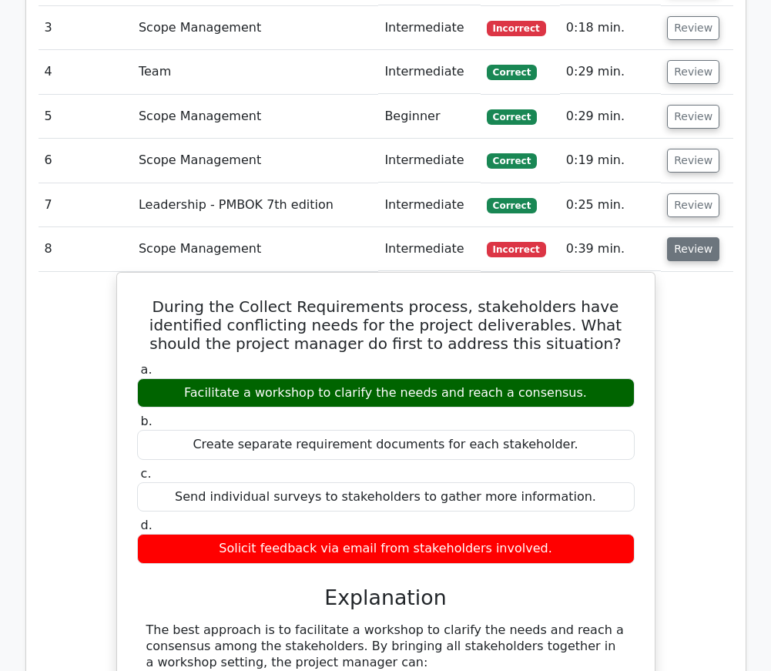
click at [696, 237] on button "Review" at bounding box center [693, 249] width 52 height 24
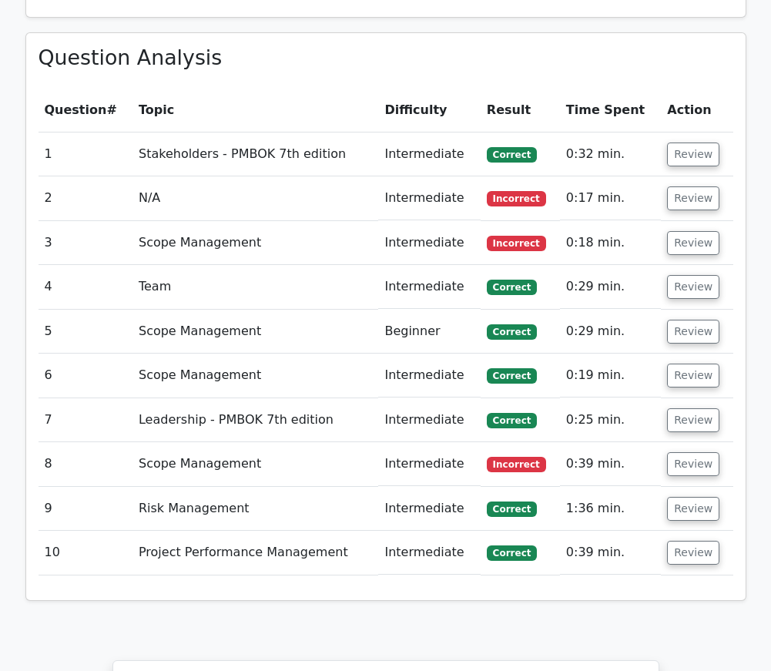
scroll to position [1145, 0]
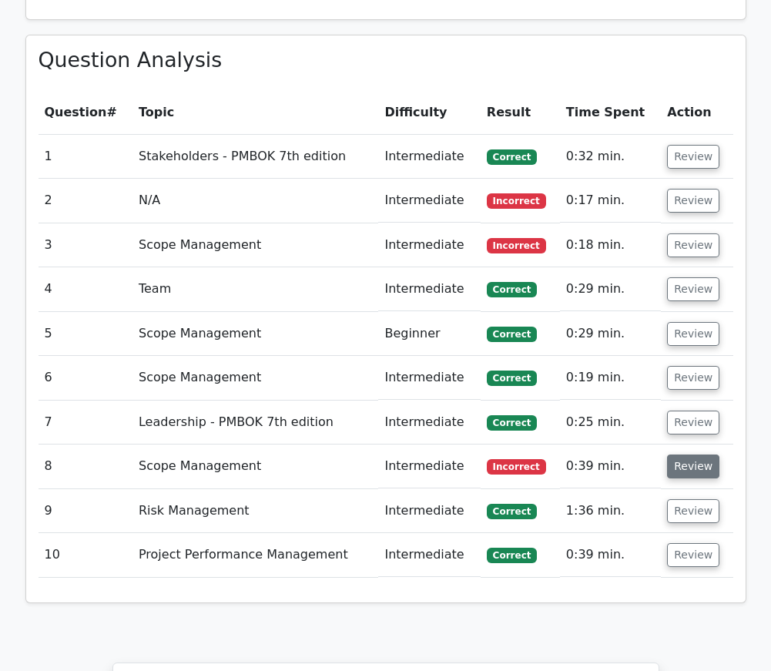
click at [683, 455] on button "Review" at bounding box center [693, 467] width 52 height 24
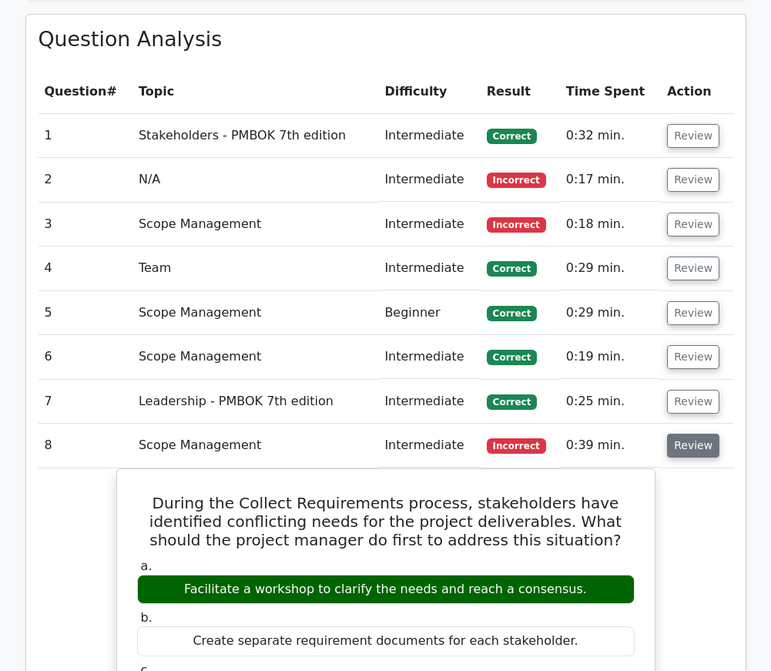
scroll to position [1172, 0]
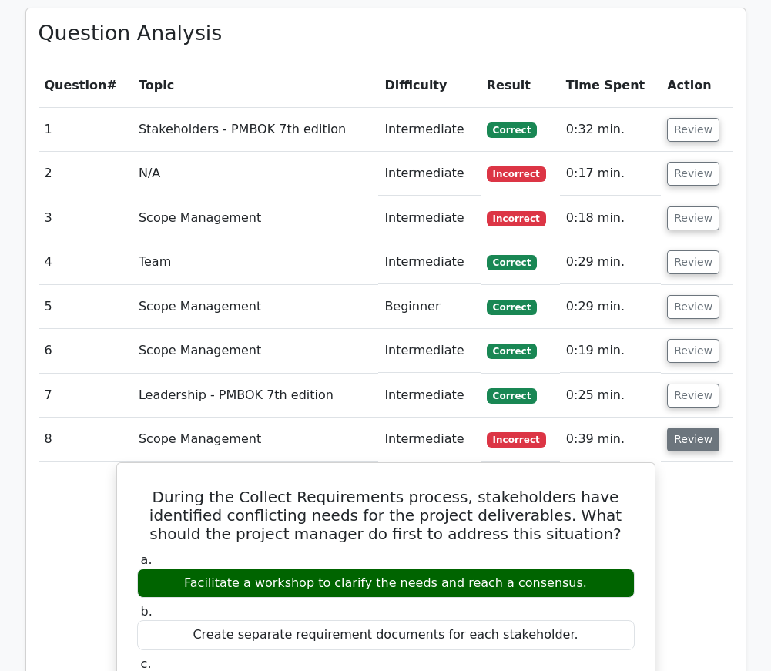
click at [697, 428] on button "Review" at bounding box center [693, 440] width 52 height 24
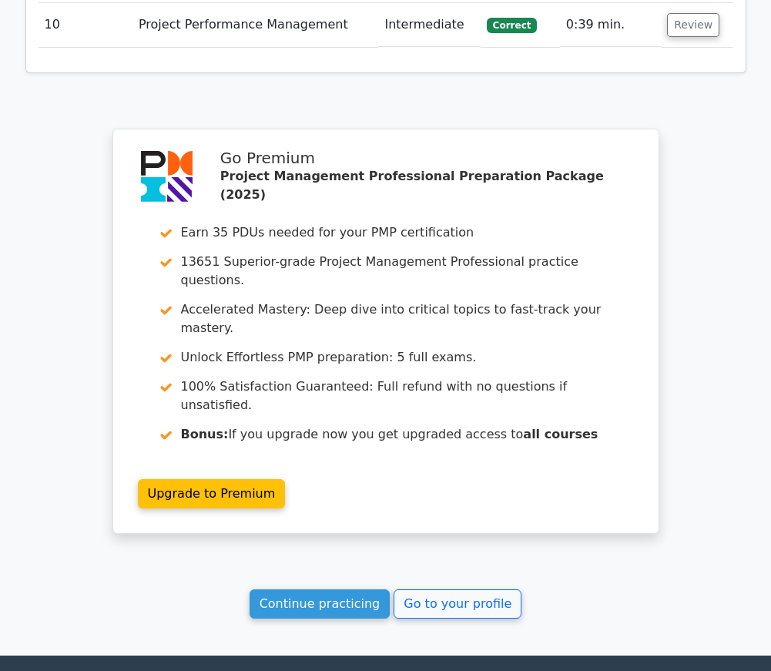
scroll to position [1681, 0]
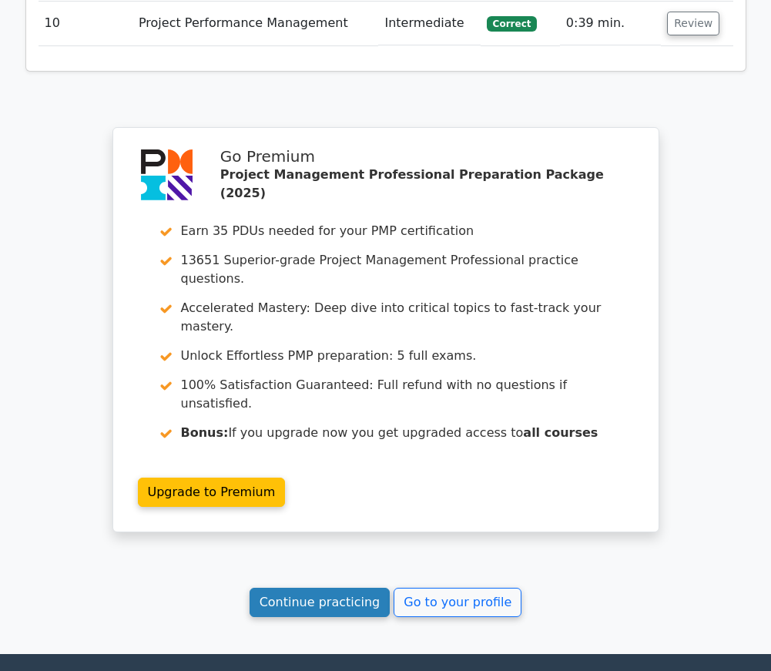
click at [343, 588] on link "Continue practicing" at bounding box center [320, 602] width 141 height 29
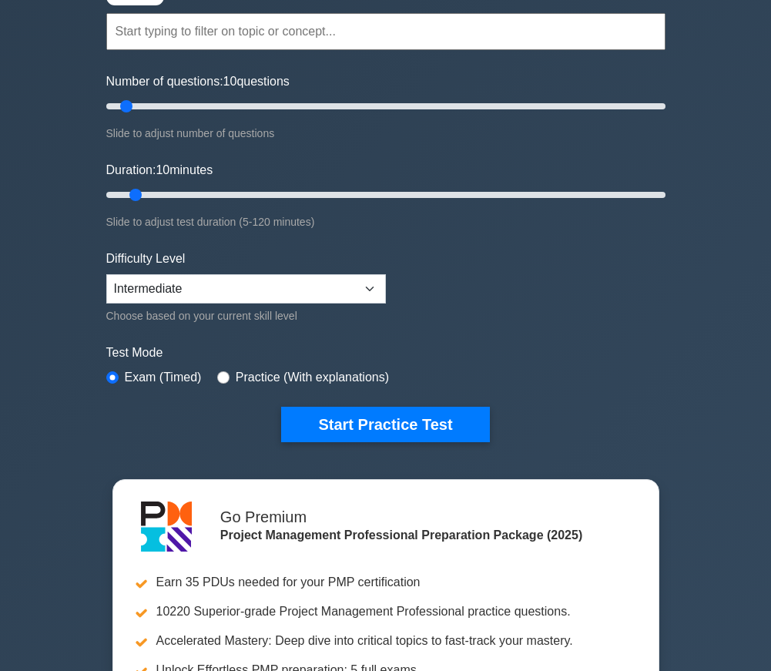
scroll to position [140, 0]
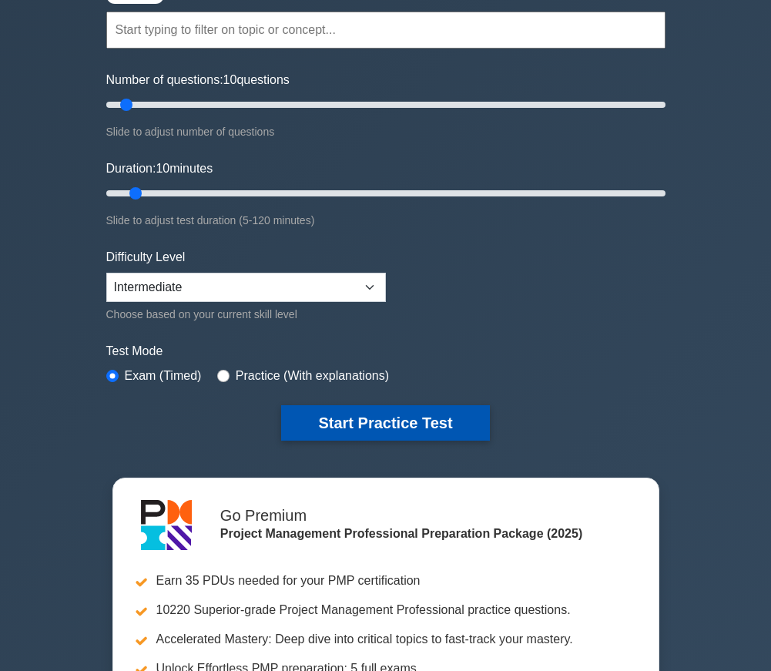
click at [369, 412] on button "Start Practice Test" at bounding box center [385, 422] width 208 height 35
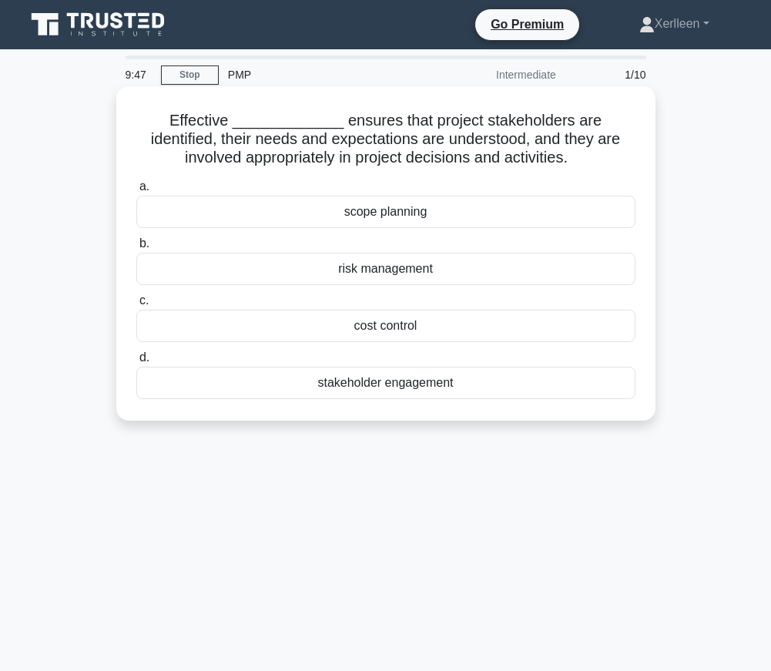
click at [374, 385] on div "stakeholder engagement" at bounding box center [385, 383] width 499 height 32
click at [136, 363] on input "d. stakeholder engagement" at bounding box center [136, 358] width 0 height 10
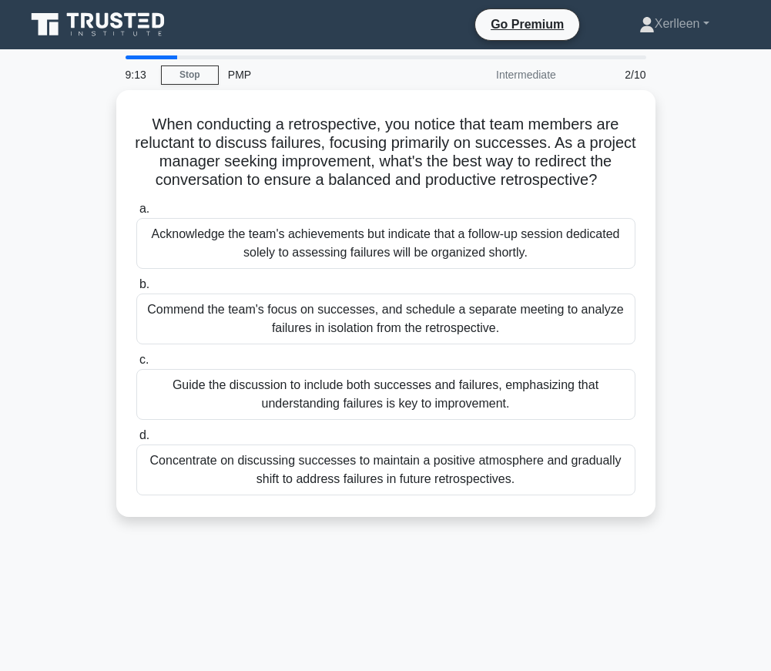
click at [374, 385] on div "Guide the discussion to include both successes and failures, emphasizing that u…" at bounding box center [385, 394] width 499 height 51
click at [136, 365] on input "c. Guide the discussion to include both successes and failures, emphasizing tha…" at bounding box center [136, 360] width 0 height 10
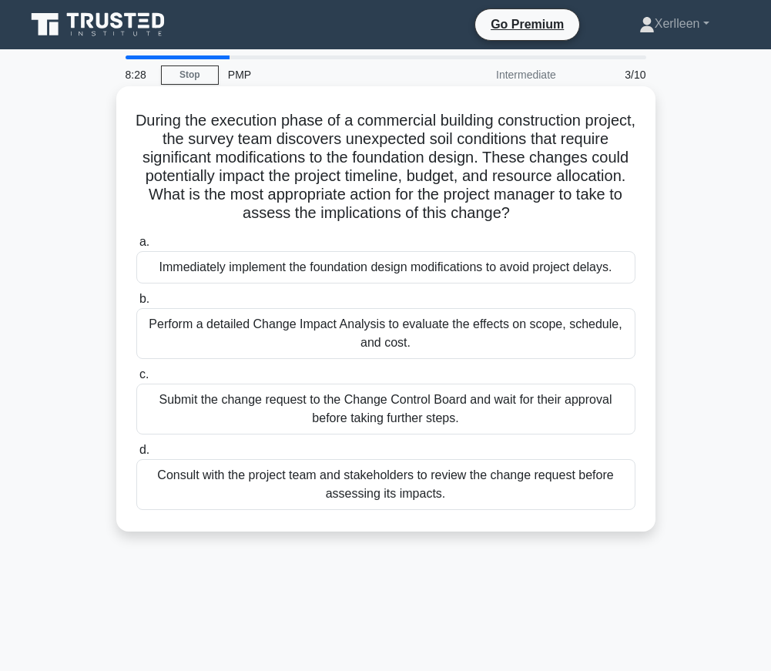
click at [368, 317] on div "Perform a detailed Change Impact Analysis to evaluate the effects on scope, sch…" at bounding box center [385, 333] width 499 height 51
click at [136, 304] on input "b. Perform a detailed Change Impact Analysis to evaluate the effects on scope, …" at bounding box center [136, 299] width 0 height 10
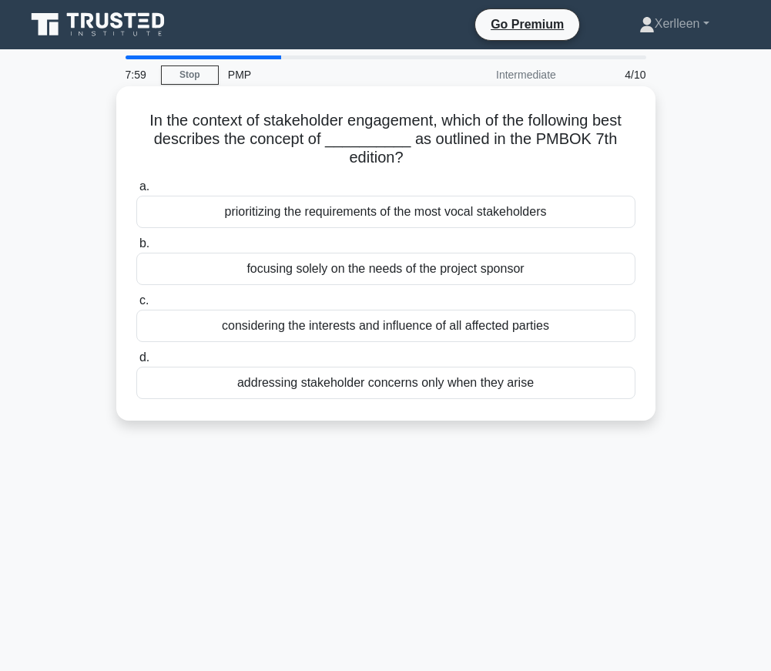
click at [384, 329] on div "considering the interests and influence of all affected parties" at bounding box center [385, 326] width 499 height 32
click at [136, 306] on input "c. considering the interests and influence of all affected parties" at bounding box center [136, 301] width 0 height 10
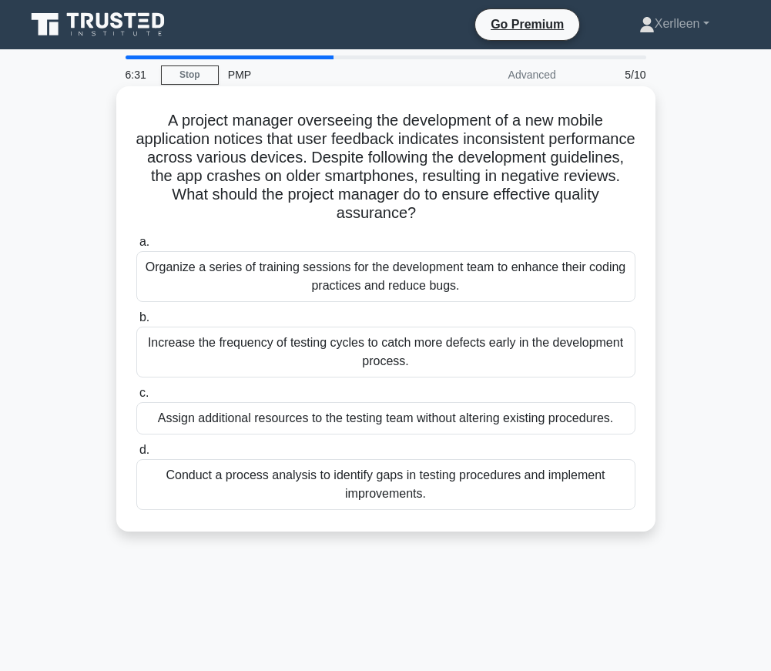
click at [388, 344] on div "Increase the frequency of testing cycles to catch more defects early in the dev…" at bounding box center [385, 352] width 499 height 51
click at [136, 323] on input "b. Increase the frequency of testing cycles to catch more defects early in the …" at bounding box center [136, 318] width 0 height 10
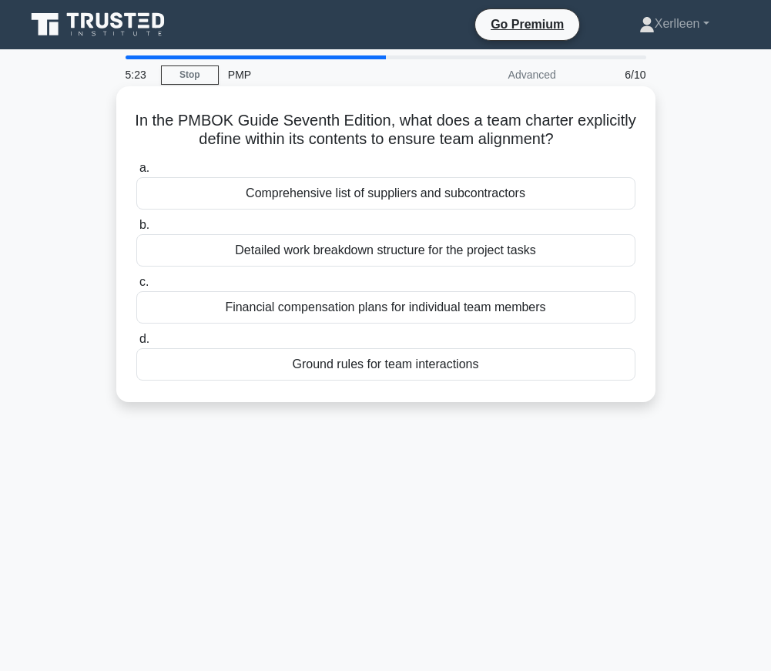
click at [443, 192] on div "Comprehensive list of suppliers and subcontractors" at bounding box center [385, 193] width 499 height 32
click at [136, 173] on input "a. Comprehensive list of suppliers and subcontractors" at bounding box center [136, 168] width 0 height 10
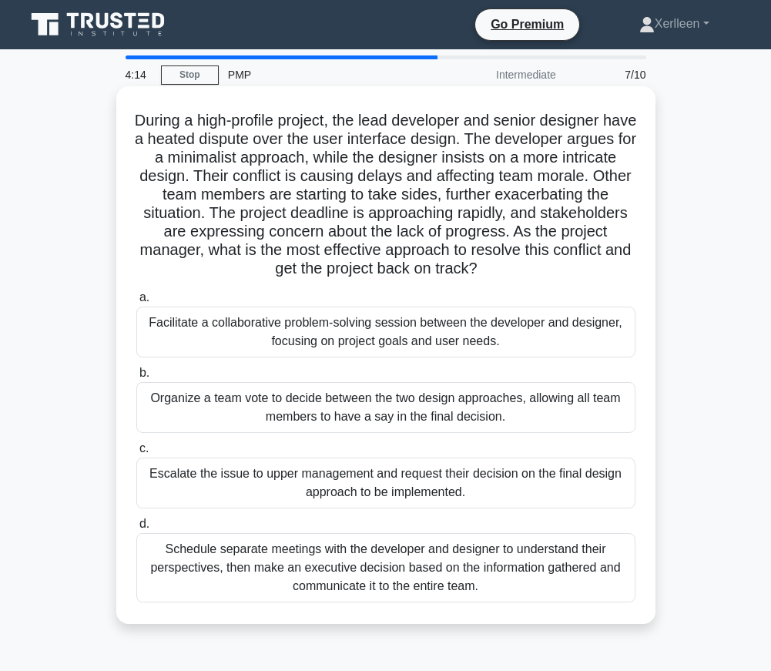
click at [378, 323] on div "Facilitate a collaborative problem-solving session between the developer and de…" at bounding box center [385, 332] width 499 height 51
click at [136, 303] on input "a. Facilitate a collaborative problem-solving session between the developer and…" at bounding box center [136, 298] width 0 height 10
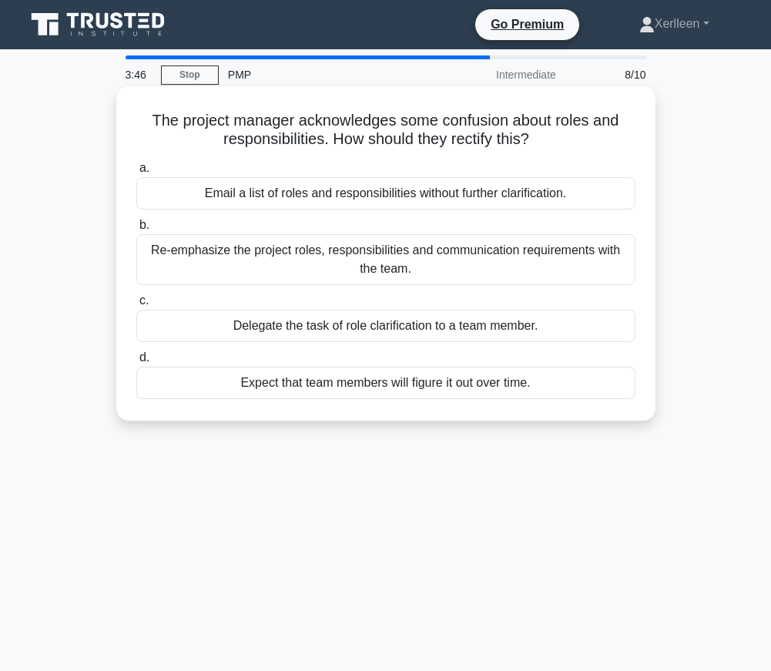
click at [393, 262] on div "Re-emphasize the project roles, responsibilities and communication requirements…" at bounding box center [385, 259] width 499 height 51
click at [136, 230] on input "b. Re-emphasize the project roles, responsibilities and communication requireme…" at bounding box center [136, 225] width 0 height 10
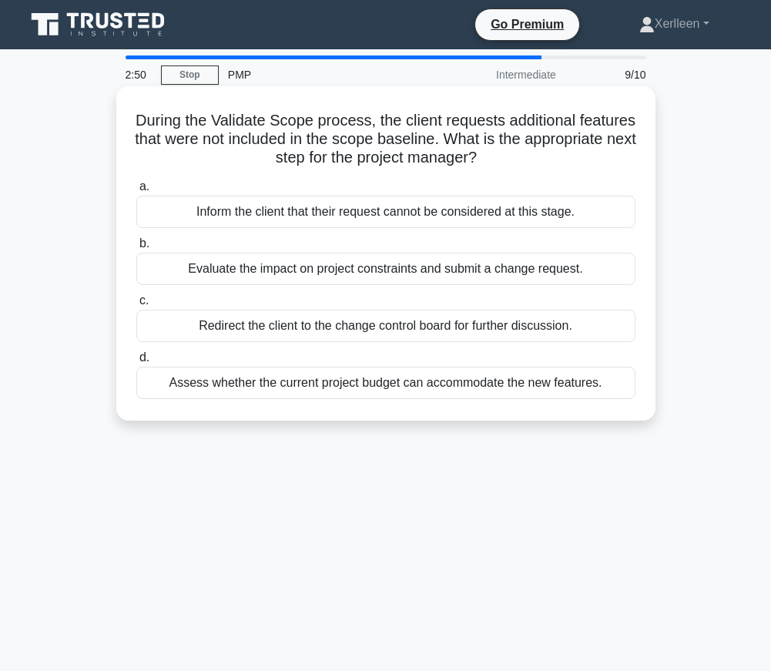
click at [320, 390] on div "Assess whether the current project budget can accommodate the new features." at bounding box center [385, 383] width 499 height 32
click at [136, 363] on input "d. Assess whether the current project budget can accommodate the new features." at bounding box center [136, 358] width 0 height 10
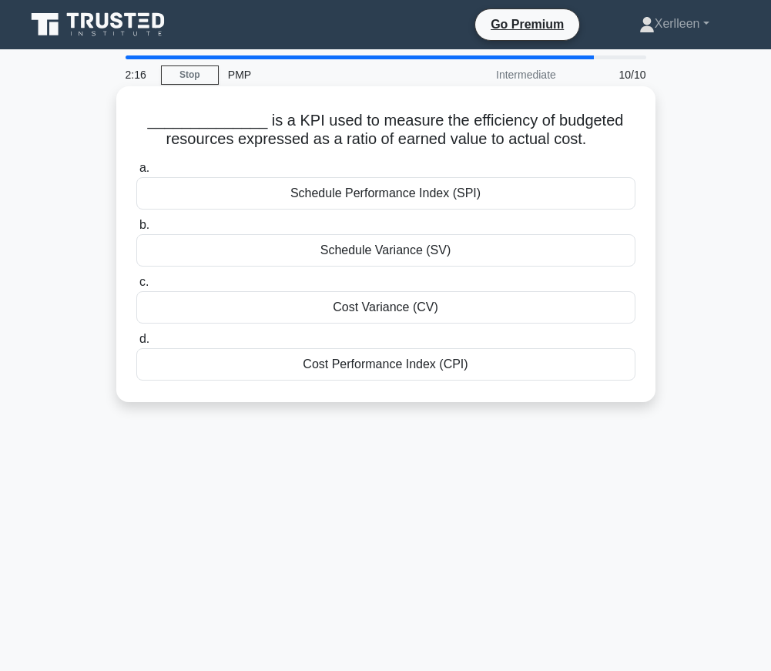
click at [452, 361] on div "Cost Performance Index (CPI)" at bounding box center [385, 364] width 499 height 32
click at [136, 344] on input "d. Cost Performance Index (CPI)" at bounding box center [136, 339] width 0 height 10
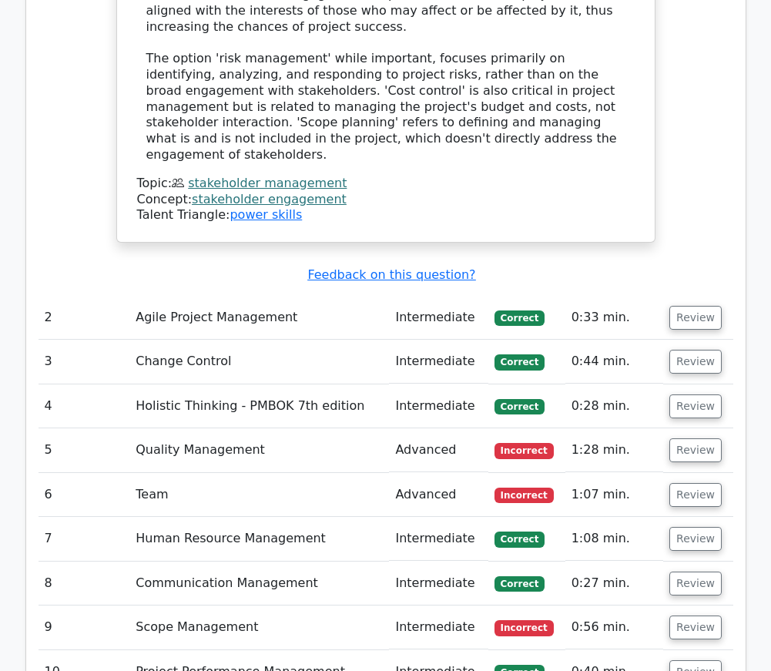
scroll to position [1949, 0]
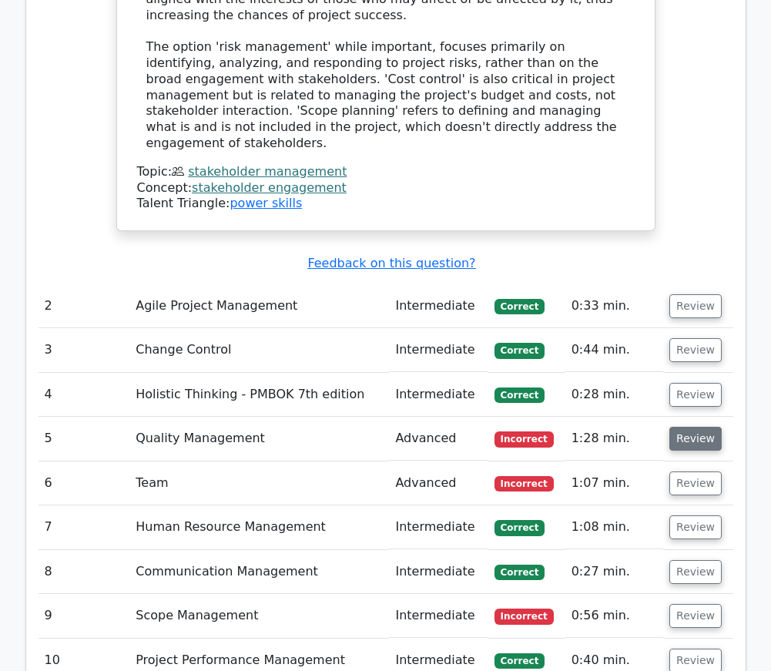
click at [690, 427] on button "Review" at bounding box center [696, 439] width 52 height 24
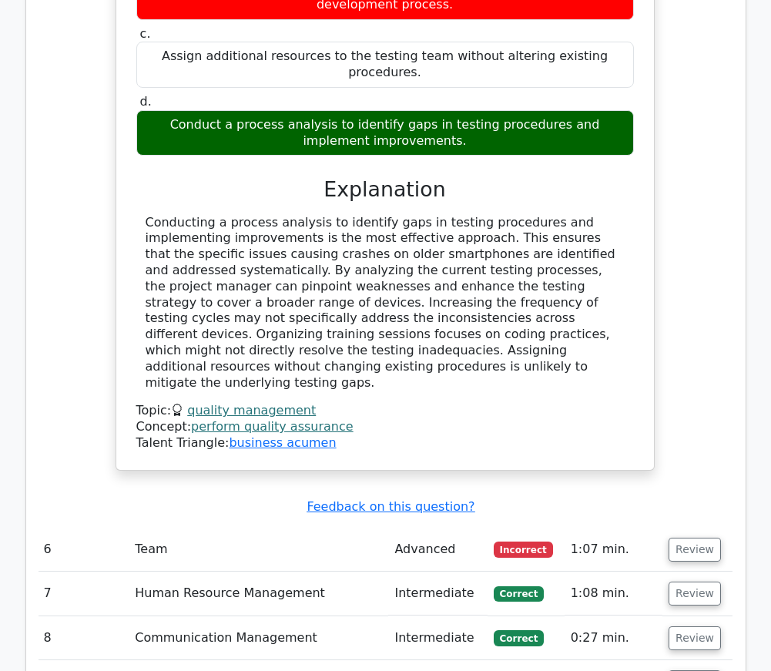
scroll to position [2706, 0]
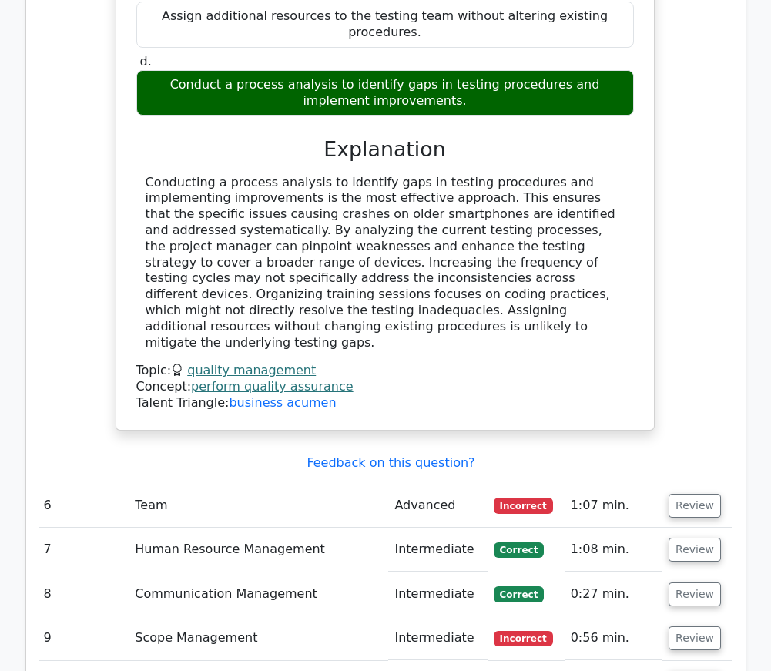
click at [427, 484] on td "Advanced" at bounding box center [437, 506] width 99 height 44
click at [676, 494] on button "Review" at bounding box center [695, 506] width 52 height 24
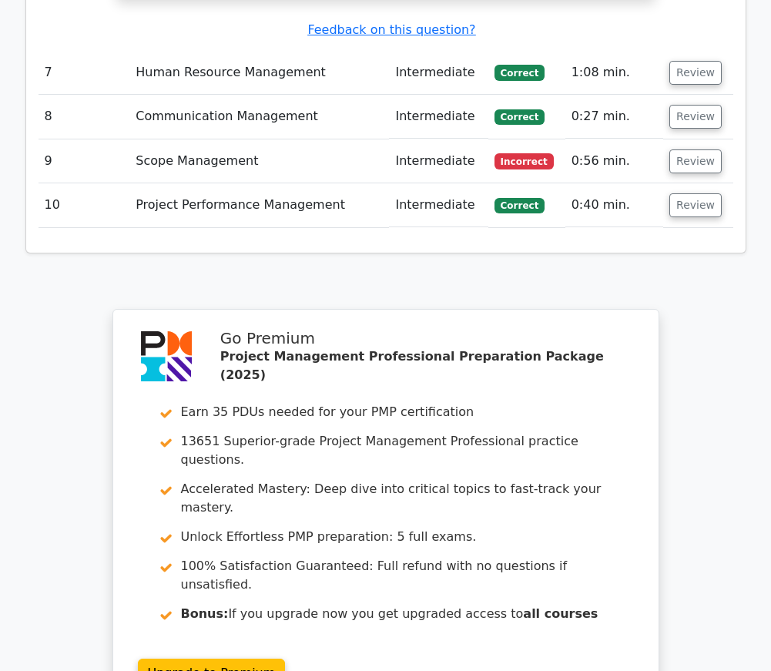
scroll to position [3901, 0]
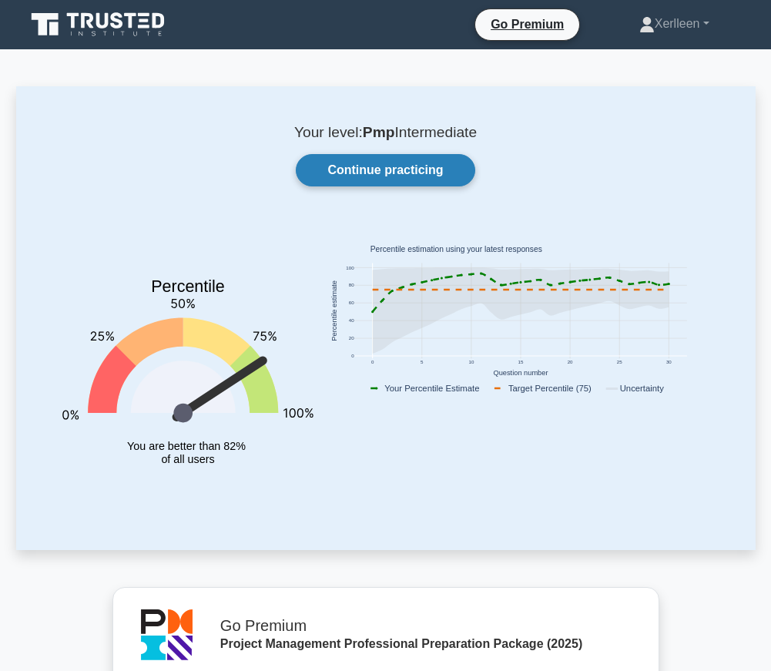
click at [403, 173] on link "Continue practicing" at bounding box center [385, 170] width 179 height 32
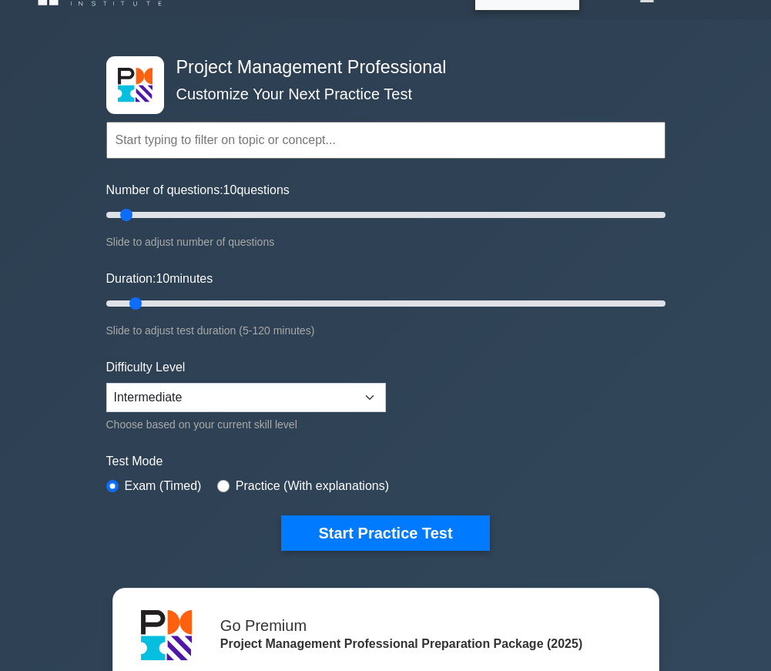
scroll to position [30, 0]
type input "15"
click at [135, 213] on input "Number of questions: 15 questions" at bounding box center [385, 215] width 559 height 18
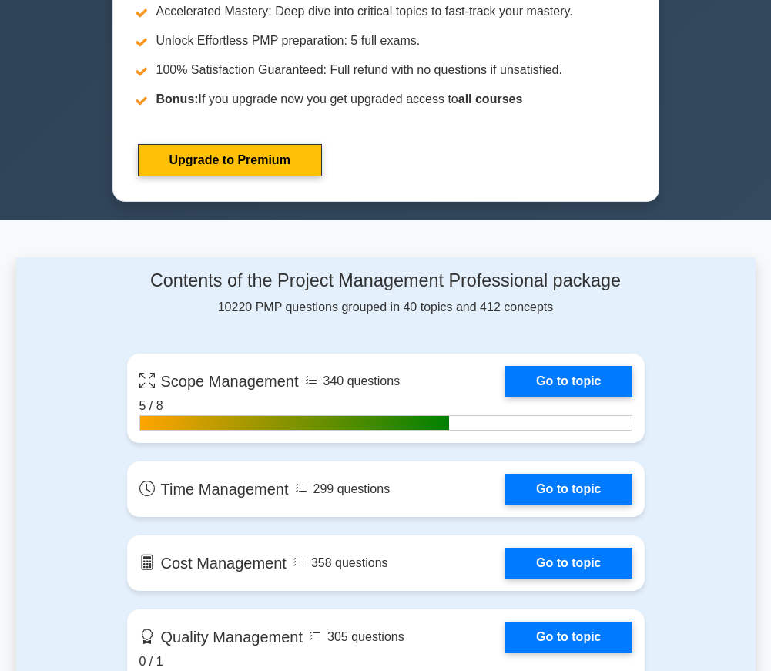
scroll to position [1016, 0]
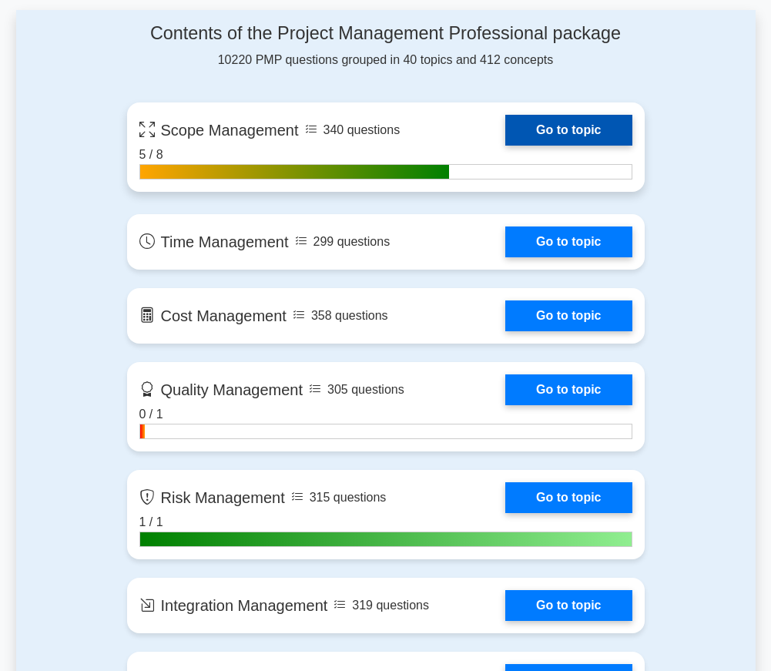
click at [564, 126] on link "Go to topic" at bounding box center [568, 130] width 126 height 31
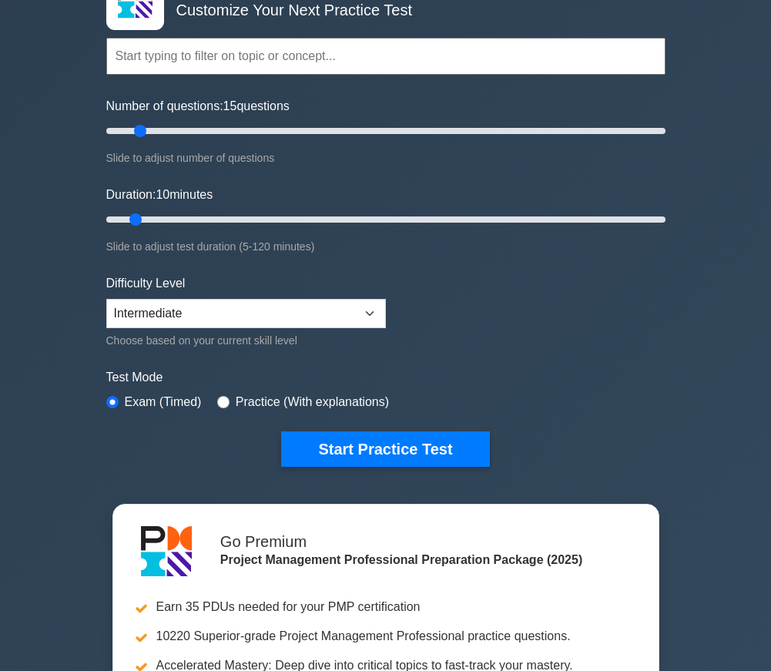
scroll to position [99, 0]
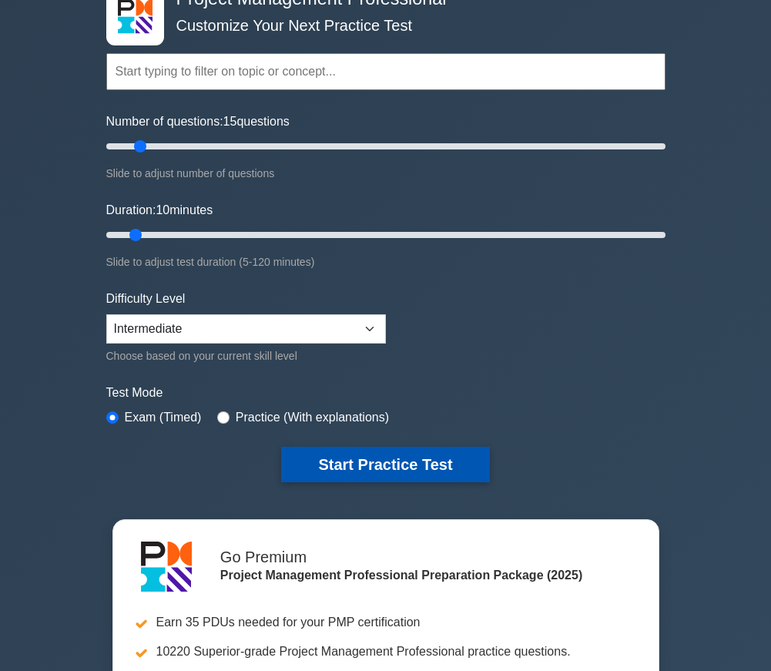
click at [390, 459] on button "Start Practice Test" at bounding box center [385, 464] width 208 height 35
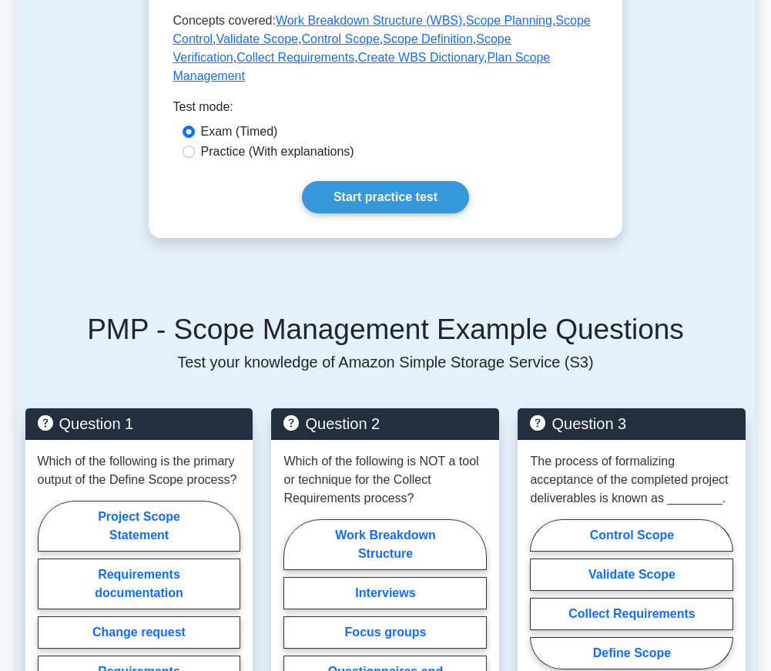
scroll to position [836, 0]
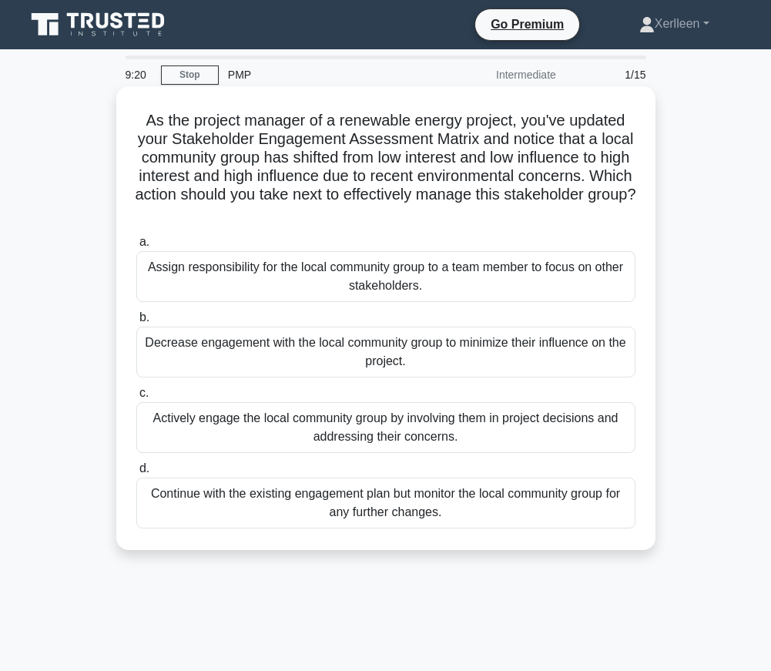
click at [395, 437] on div "Actively engage the local community group by involving them in project decision…" at bounding box center [385, 427] width 499 height 51
click at [136, 398] on input "c. Actively engage the local community group by involving them in project decis…" at bounding box center [136, 393] width 0 height 10
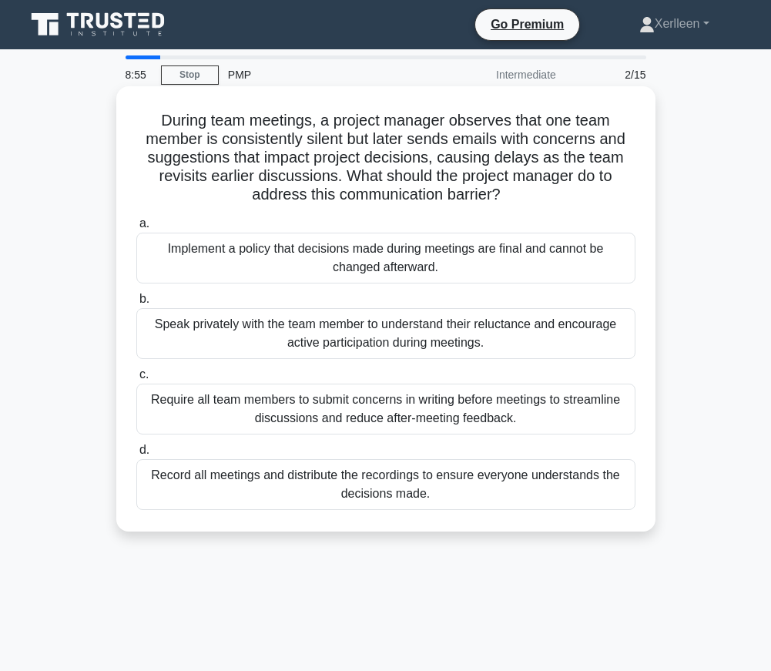
click at [468, 330] on div "Speak privately with the team member to understand their reluctance and encoura…" at bounding box center [385, 333] width 499 height 51
click at [136, 304] on input "b. Speak privately with the team member to understand their reluctance and enco…" at bounding box center [136, 299] width 0 height 10
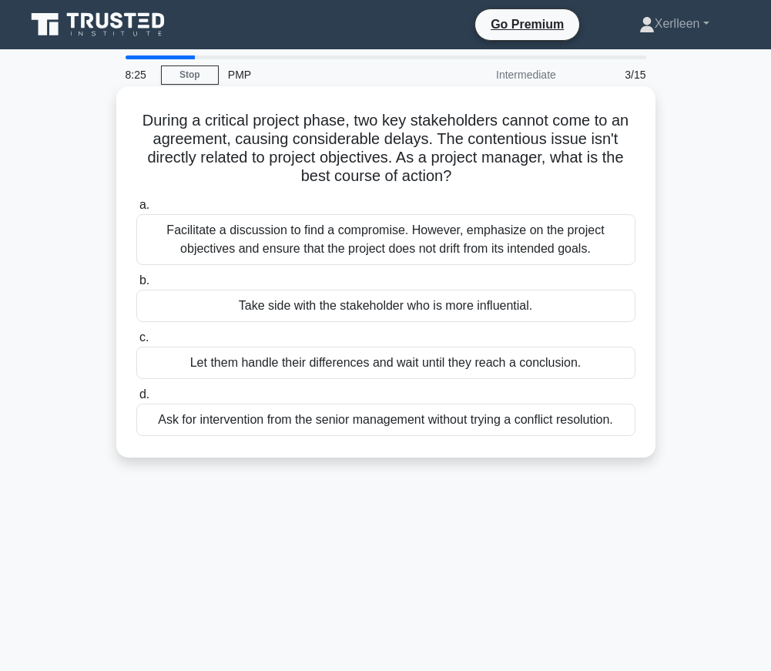
click at [478, 247] on div "Facilitate a discussion to find a compromise. However, emphasize on the project…" at bounding box center [385, 239] width 499 height 51
click at [136, 210] on input "a. Facilitate a discussion to find a compromise. However, emphasize on the proj…" at bounding box center [136, 205] width 0 height 10
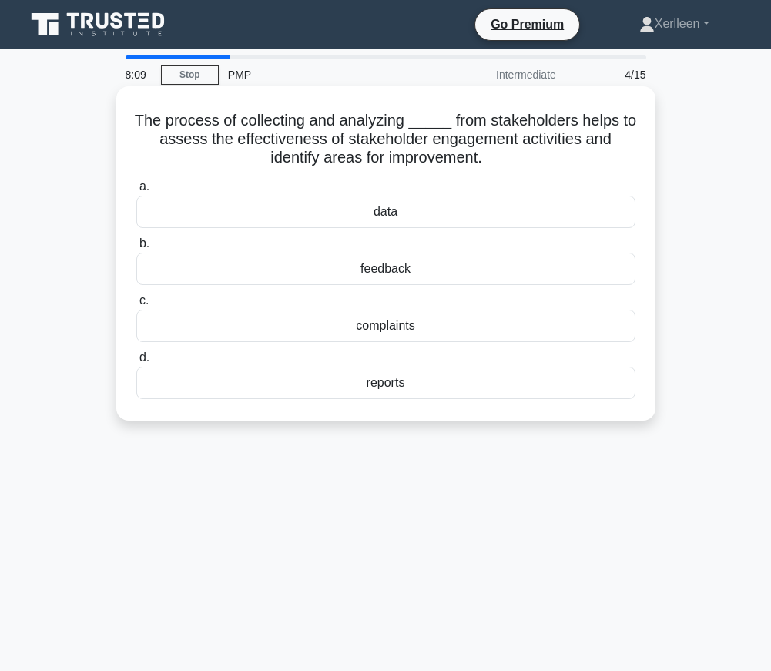
click at [398, 269] on div "feedback" at bounding box center [385, 269] width 499 height 32
click at [136, 249] on input "b. feedback" at bounding box center [136, 244] width 0 height 10
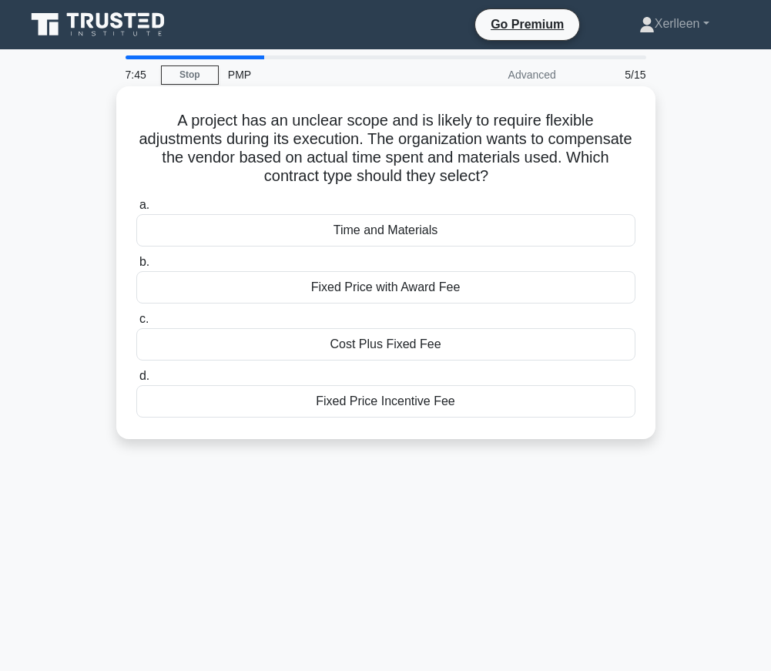
click at [396, 230] on div "Time and Materials" at bounding box center [385, 230] width 499 height 32
click at [136, 210] on input "a. Time and Materials" at bounding box center [136, 205] width 0 height 10
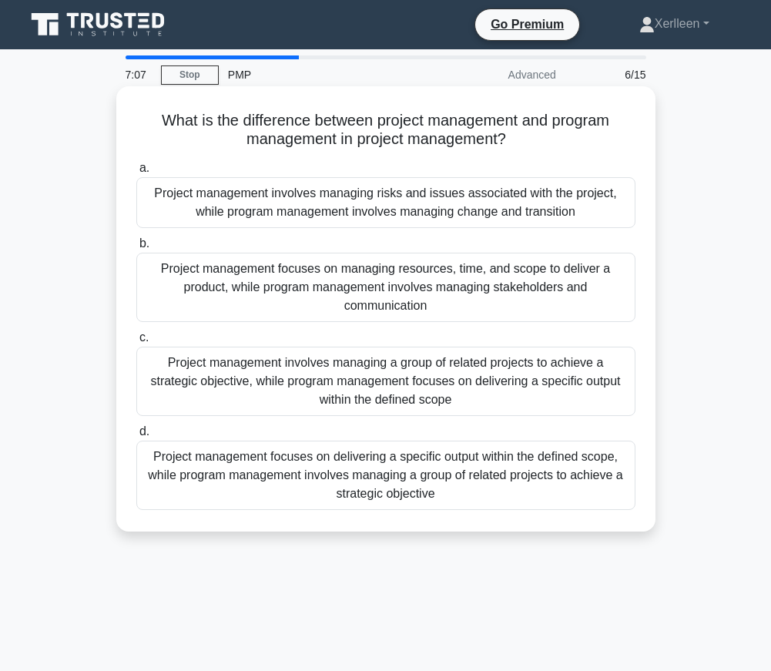
click at [337, 475] on div "Project management focuses on delivering a specific output within the defined s…" at bounding box center [385, 475] width 499 height 69
click at [136, 437] on input "d. Project management focuses on delivering a specific output within the define…" at bounding box center [136, 432] width 0 height 10
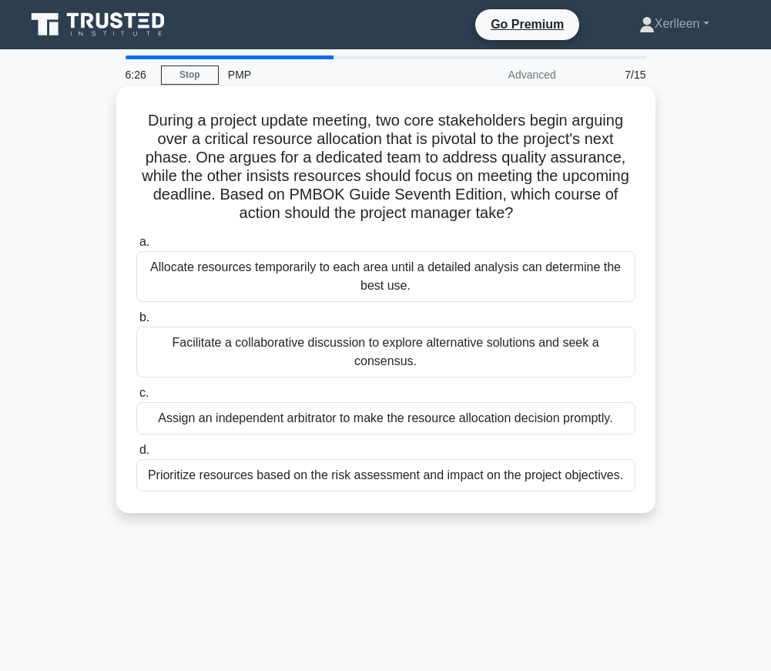
click at [358, 353] on div "Facilitate a collaborative discussion to explore alternative solutions and seek…" at bounding box center [385, 352] width 499 height 51
click at [136, 323] on input "b. Facilitate a collaborative discussion to explore alternative solutions and s…" at bounding box center [136, 318] width 0 height 10
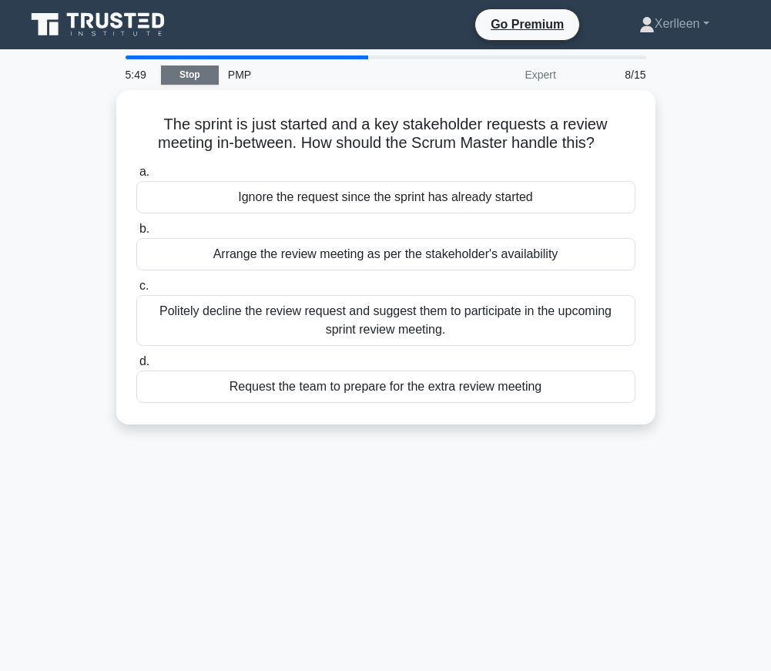
click at [193, 76] on link "Stop" at bounding box center [190, 74] width 58 height 19
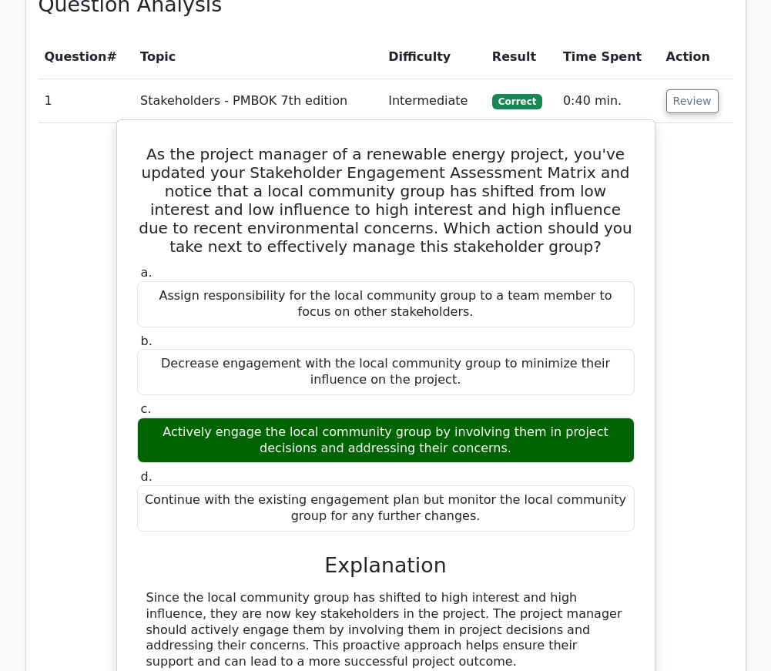
scroll to position [1125, 0]
